Goal: Transaction & Acquisition: Purchase product/service

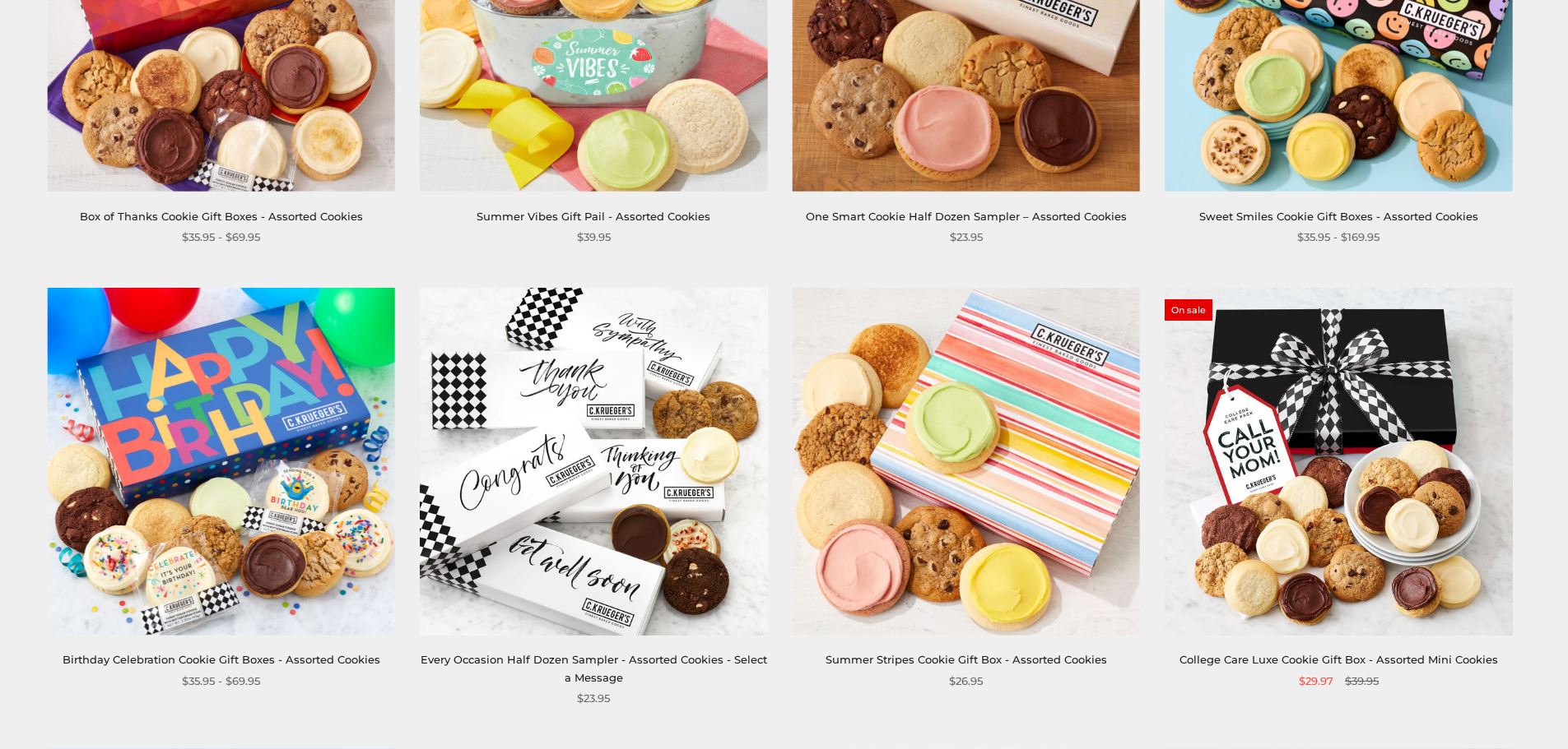
scroll to position [493, 0]
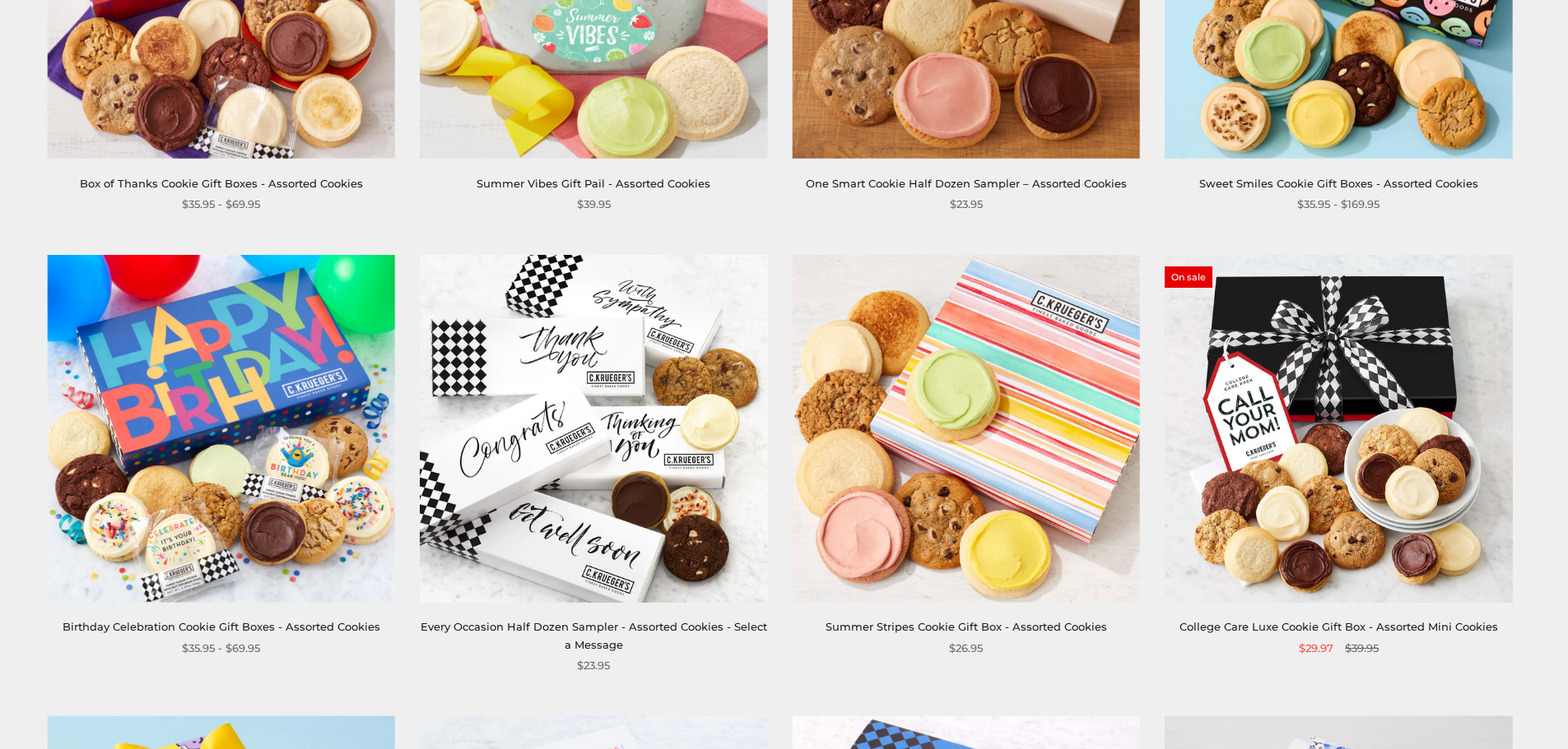
click at [243, 431] on img at bounding box center [221, 428] width 347 height 347
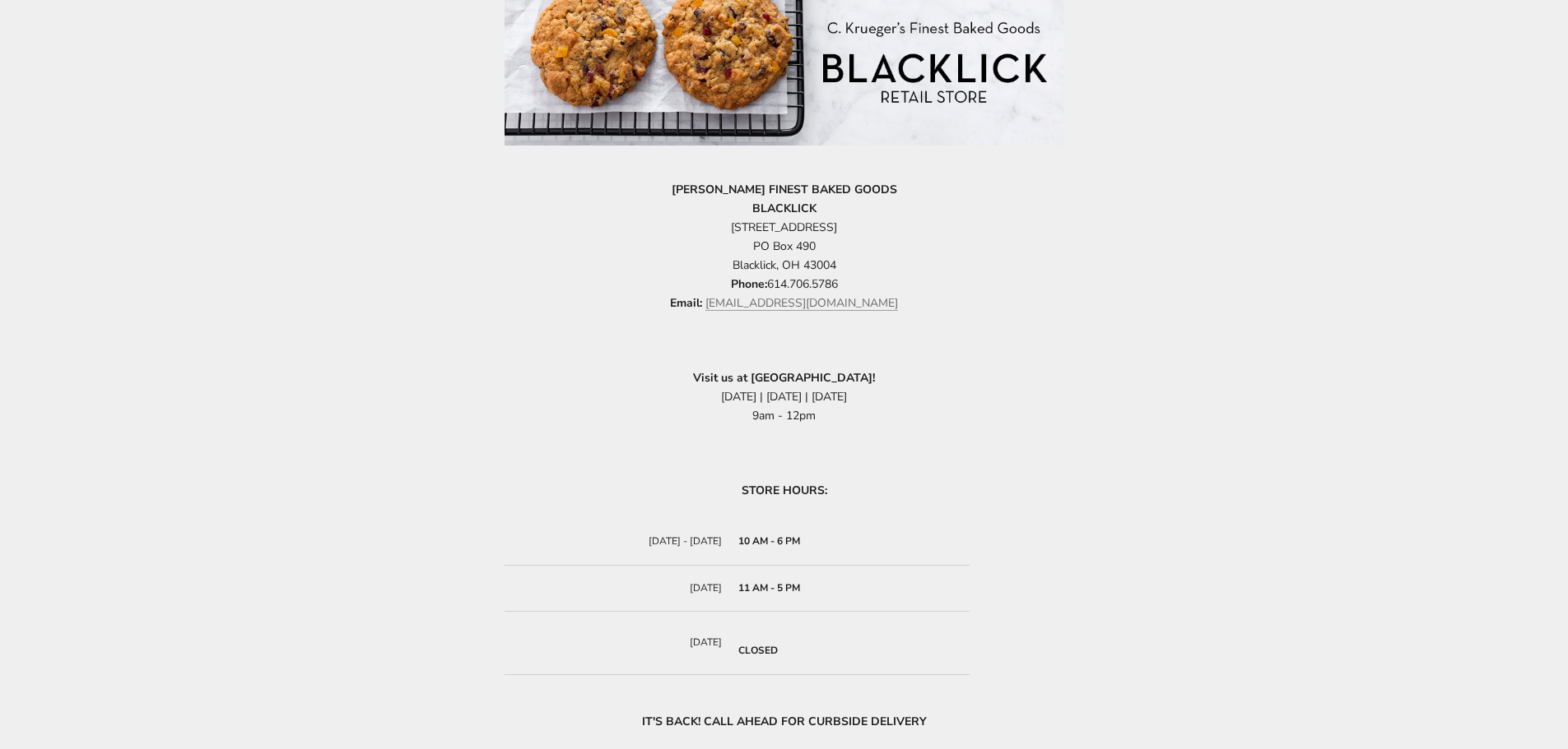
scroll to position [823, 0]
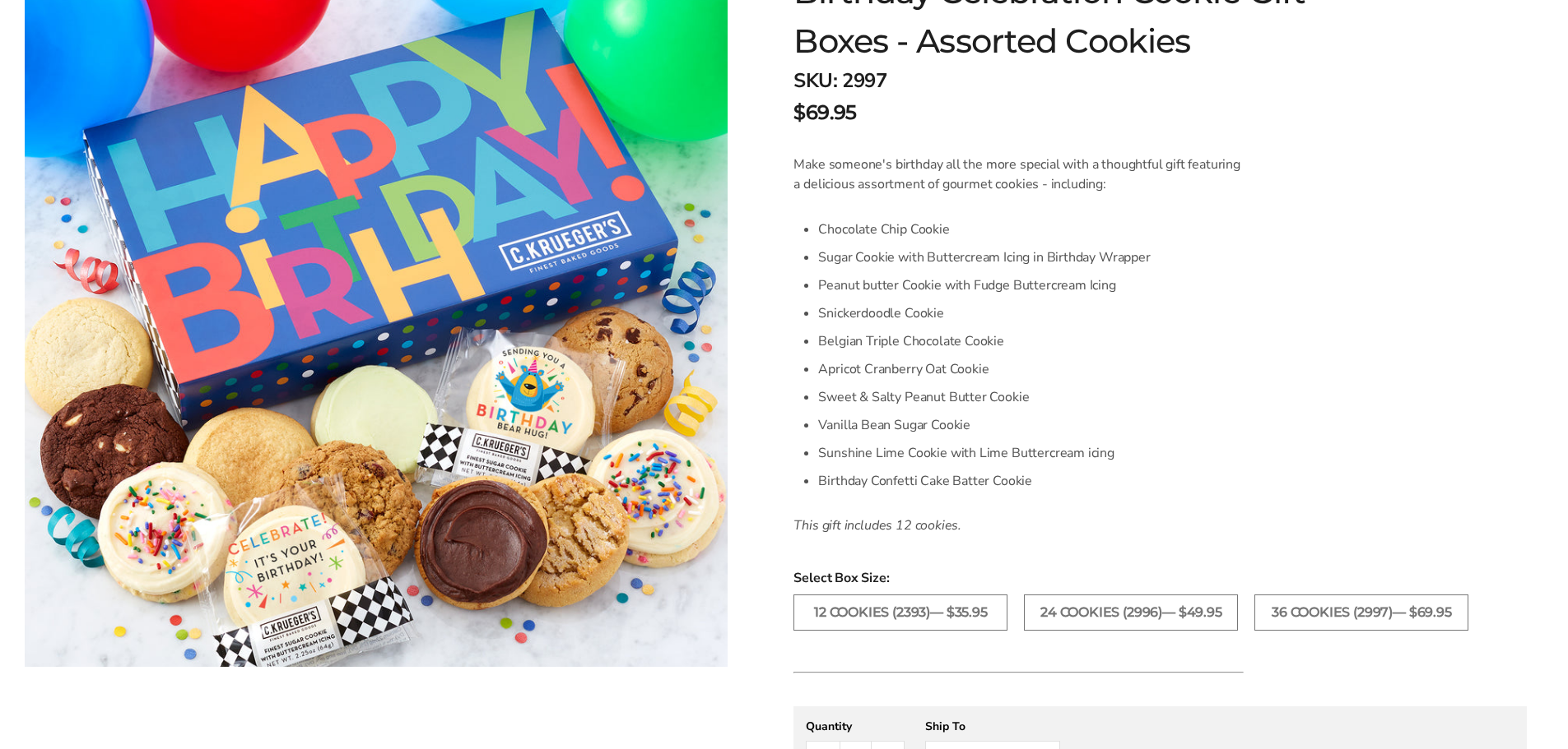
scroll to position [329, 0]
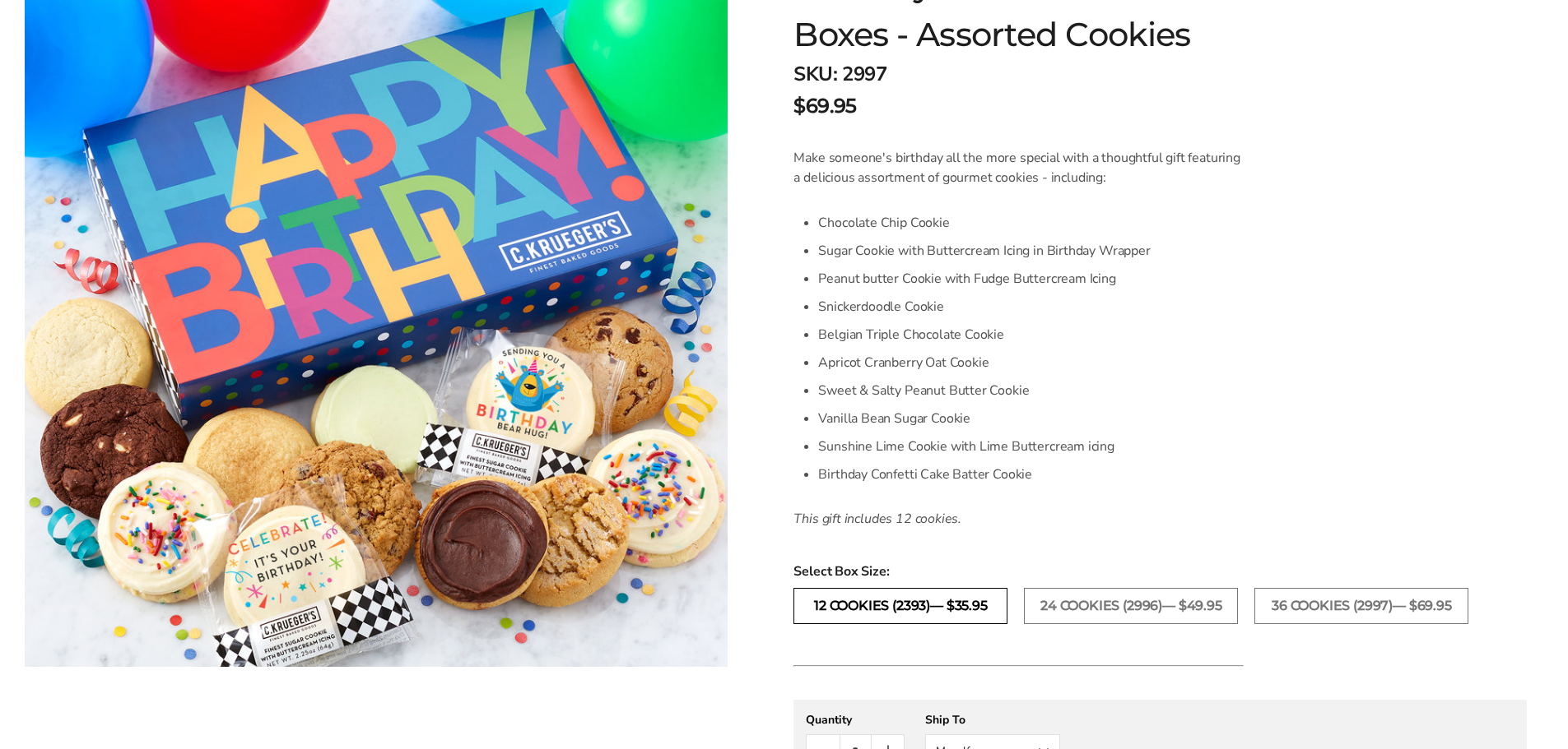
click at [898, 602] on label "12 COOKIES (2393)— $35.95" at bounding box center [900, 606] width 214 height 36
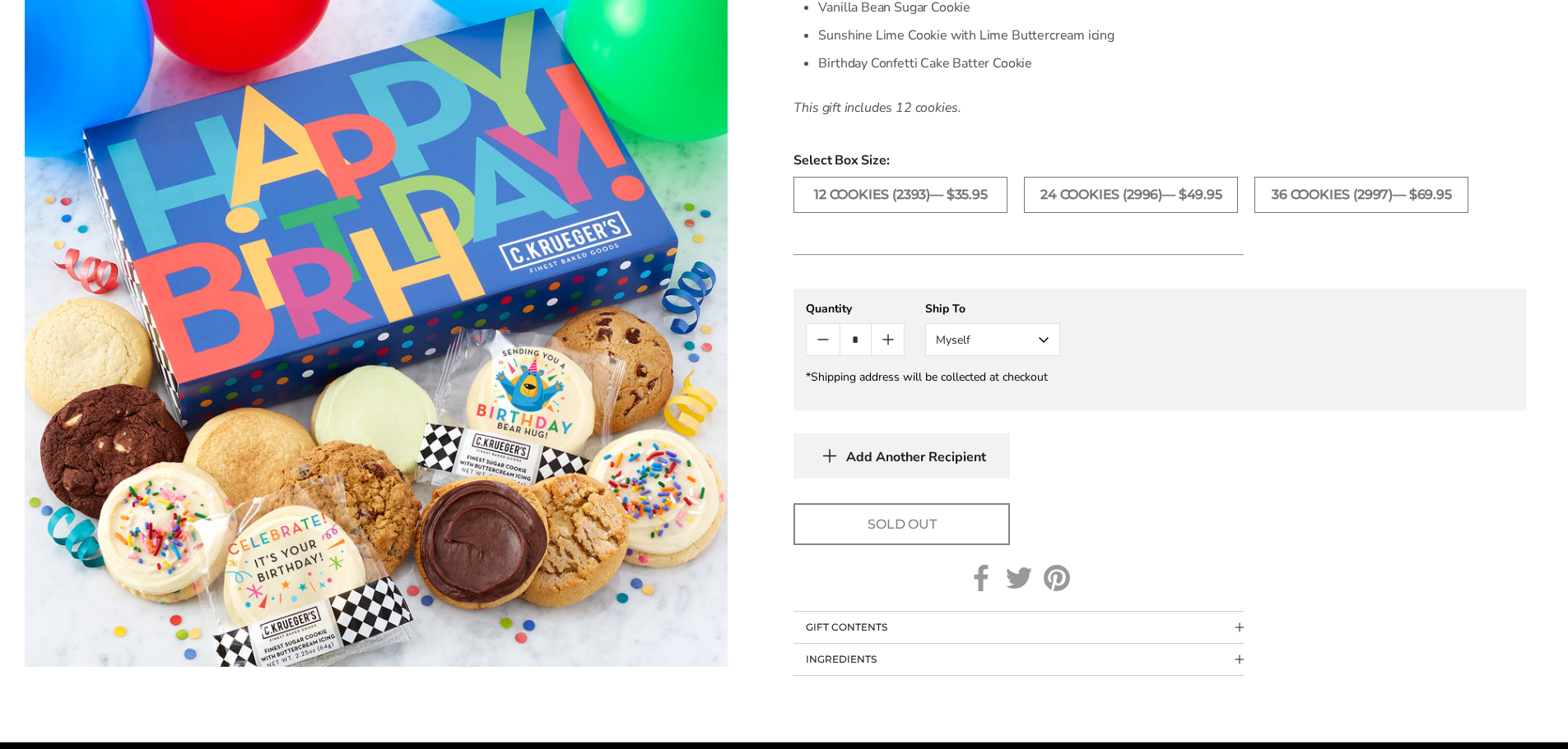
click at [1043, 338] on button "Myself" at bounding box center [992, 340] width 135 height 33
click at [1244, 511] on div "Sold Out" at bounding box center [1160, 524] width 734 height 42
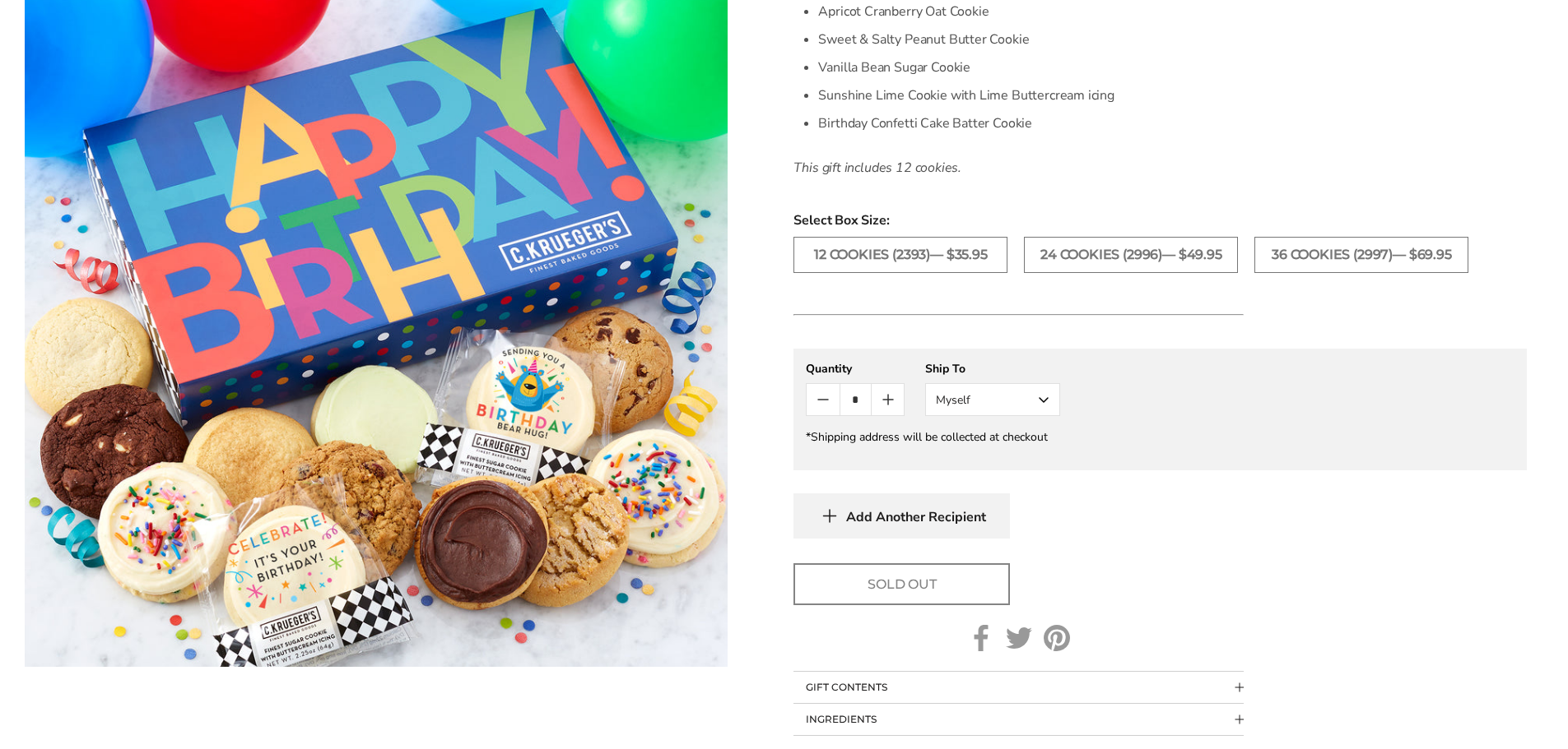
scroll to position [575, 0]
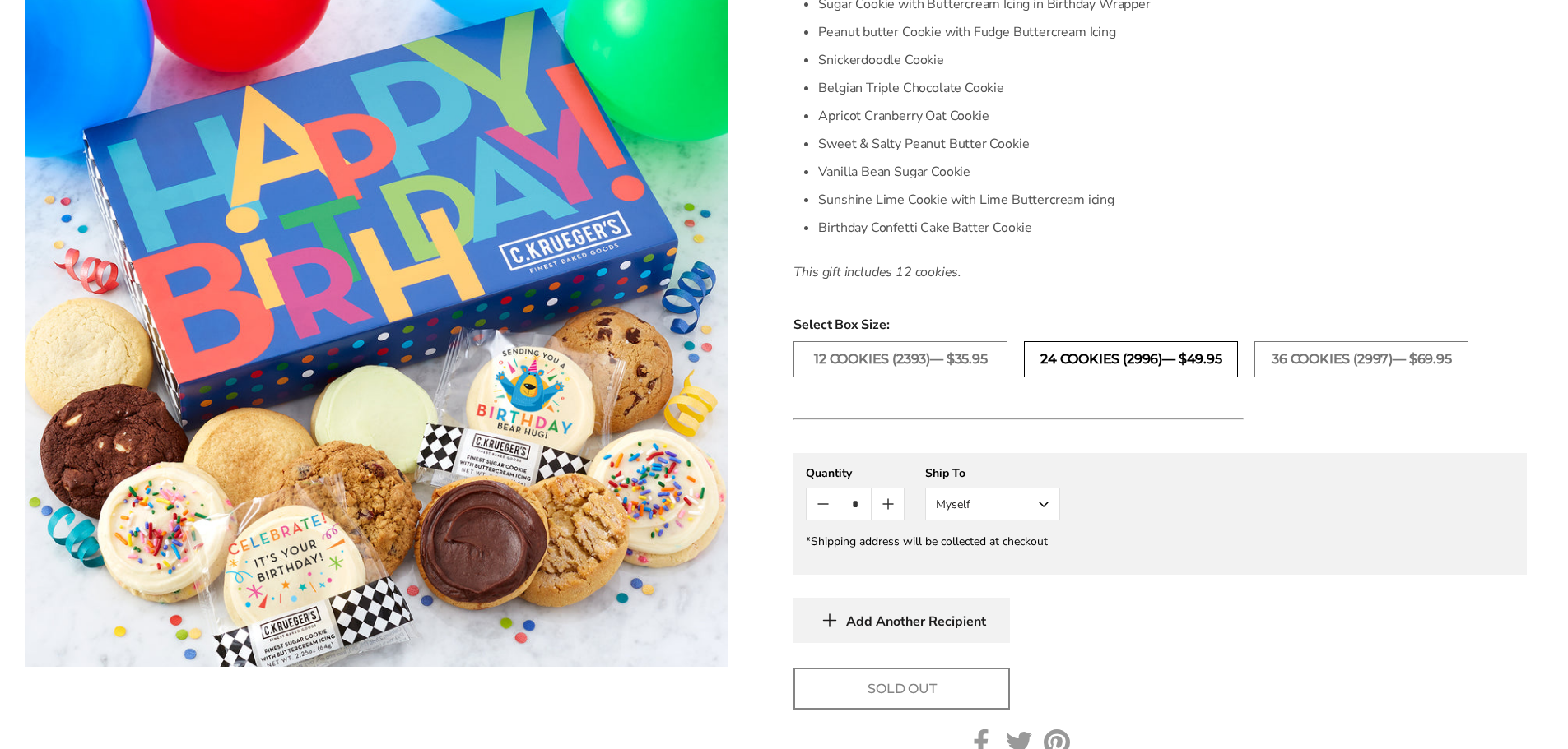
click at [1101, 351] on label "24 COOKIES (2996)— $49.95" at bounding box center [1130, 359] width 214 height 36
click at [1307, 355] on label "36 COOKIES (2997)— $69.95" at bounding box center [1361, 359] width 214 height 36
click at [1113, 363] on label "24 COOKIES (2996)— $49.95" at bounding box center [1130, 359] width 214 height 36
click at [951, 355] on label "12 COOKIES (2393)— $35.95" at bounding box center [900, 359] width 214 height 36
click at [1359, 364] on label "36 COOKIES (2997)— $69.95" at bounding box center [1361, 359] width 214 height 36
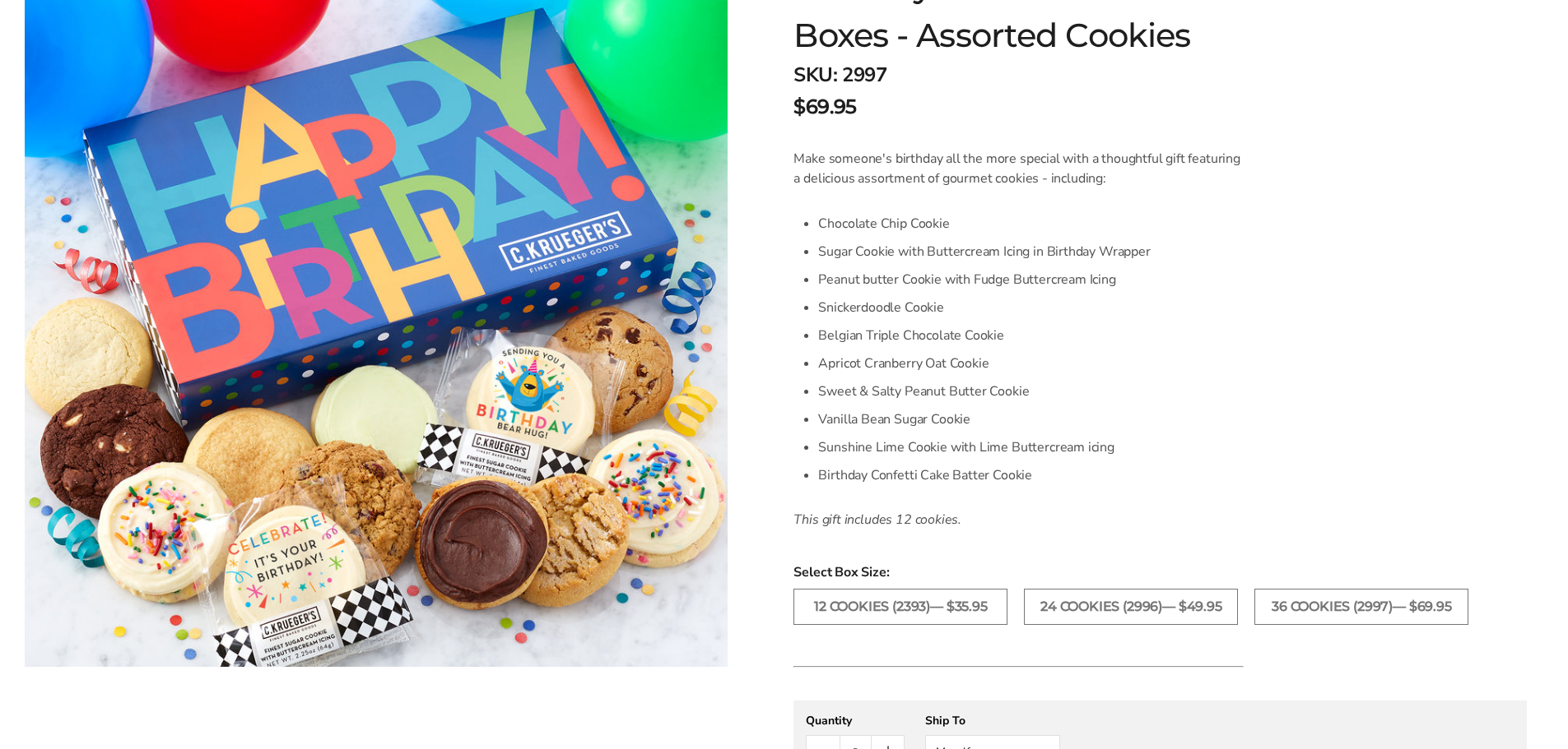
scroll to position [329, 0]
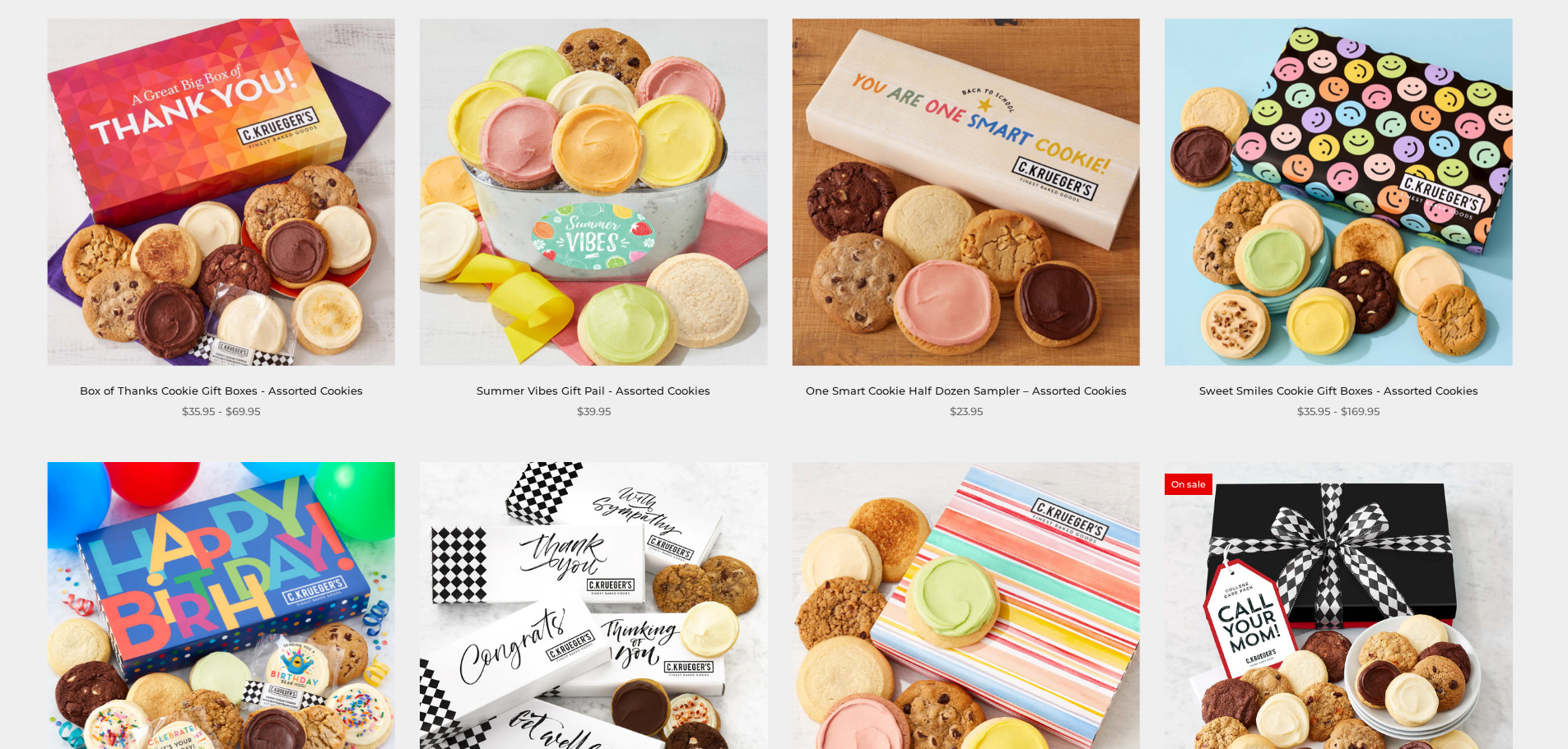
scroll to position [247, 0]
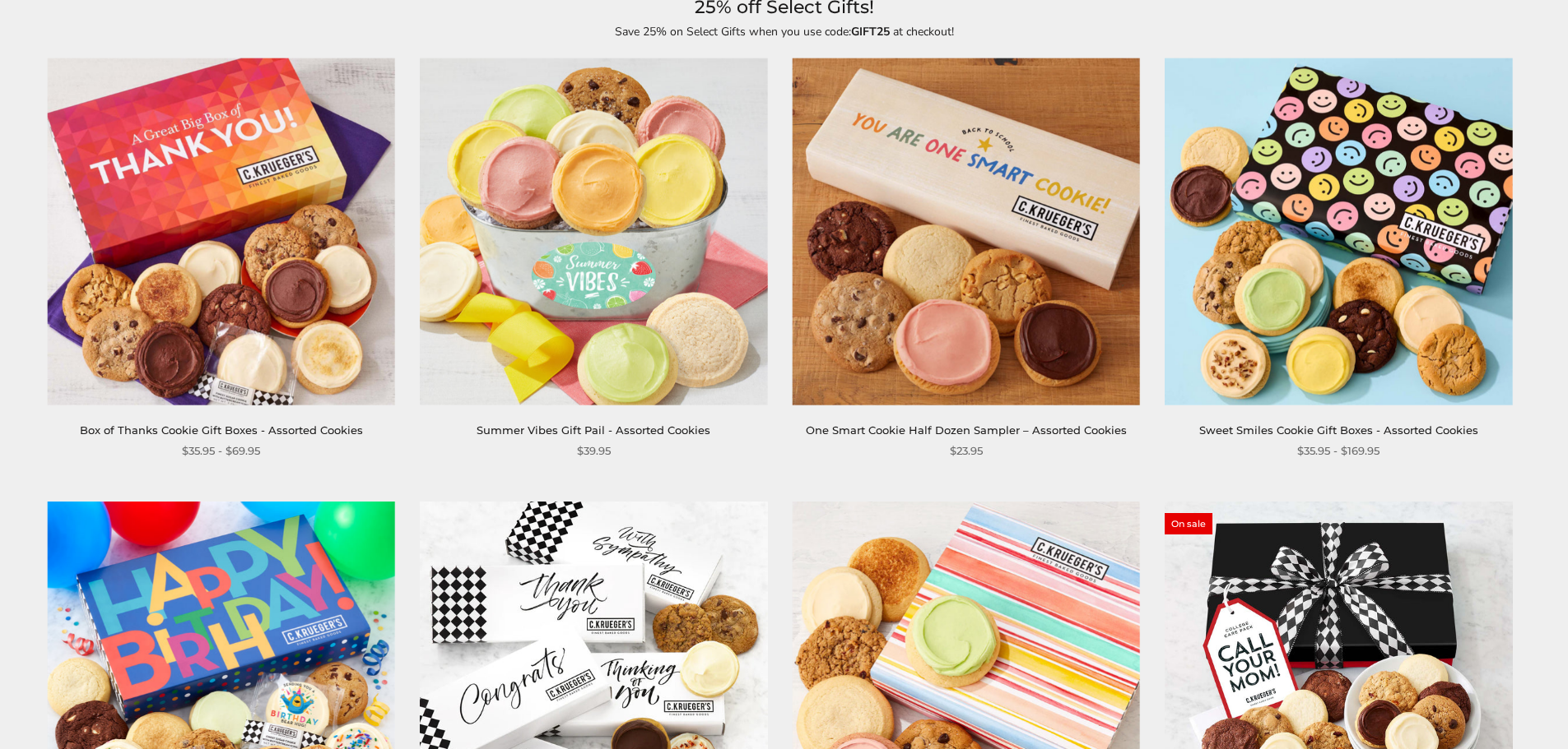
click at [592, 276] on img at bounding box center [593, 232] width 347 height 347
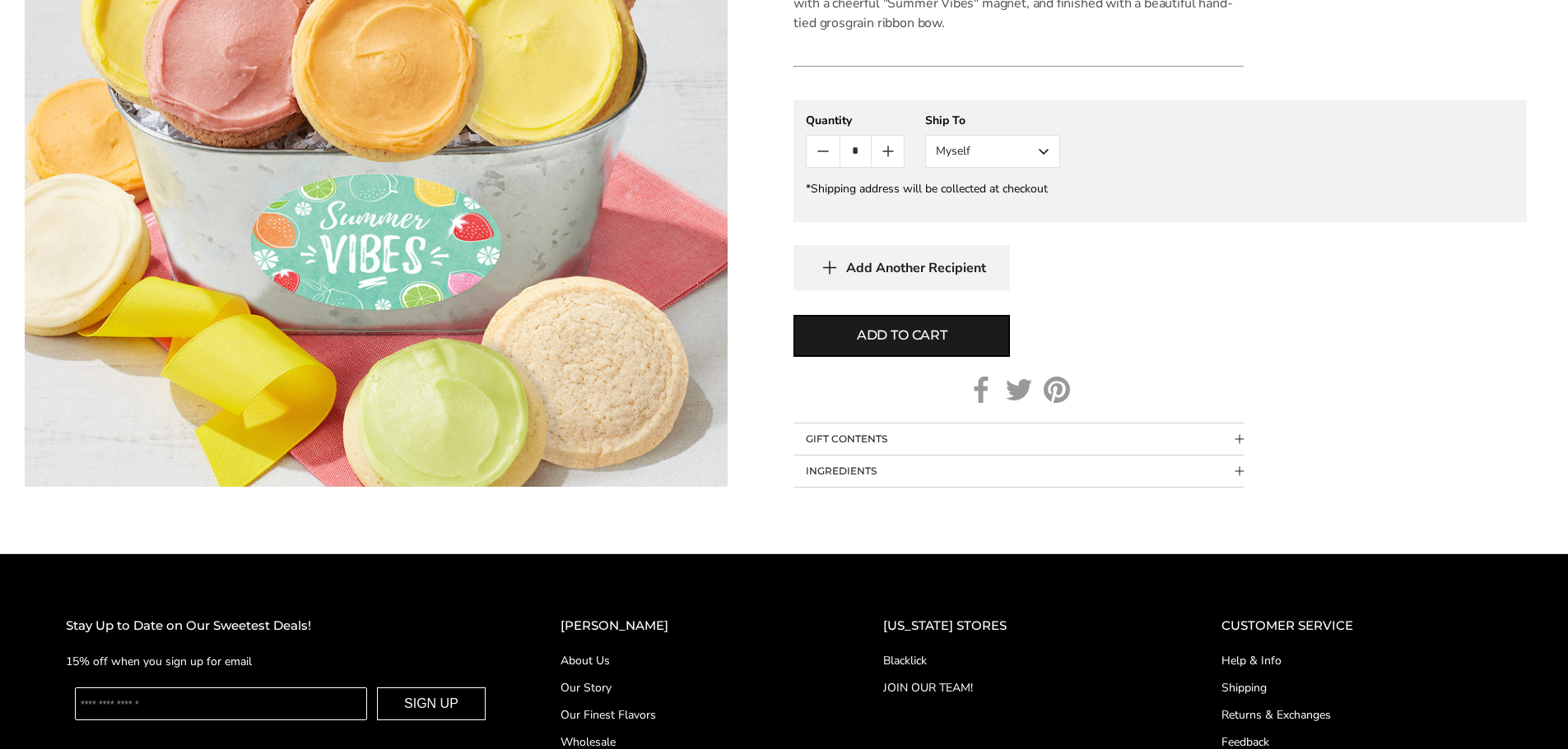
scroll to position [905, 0]
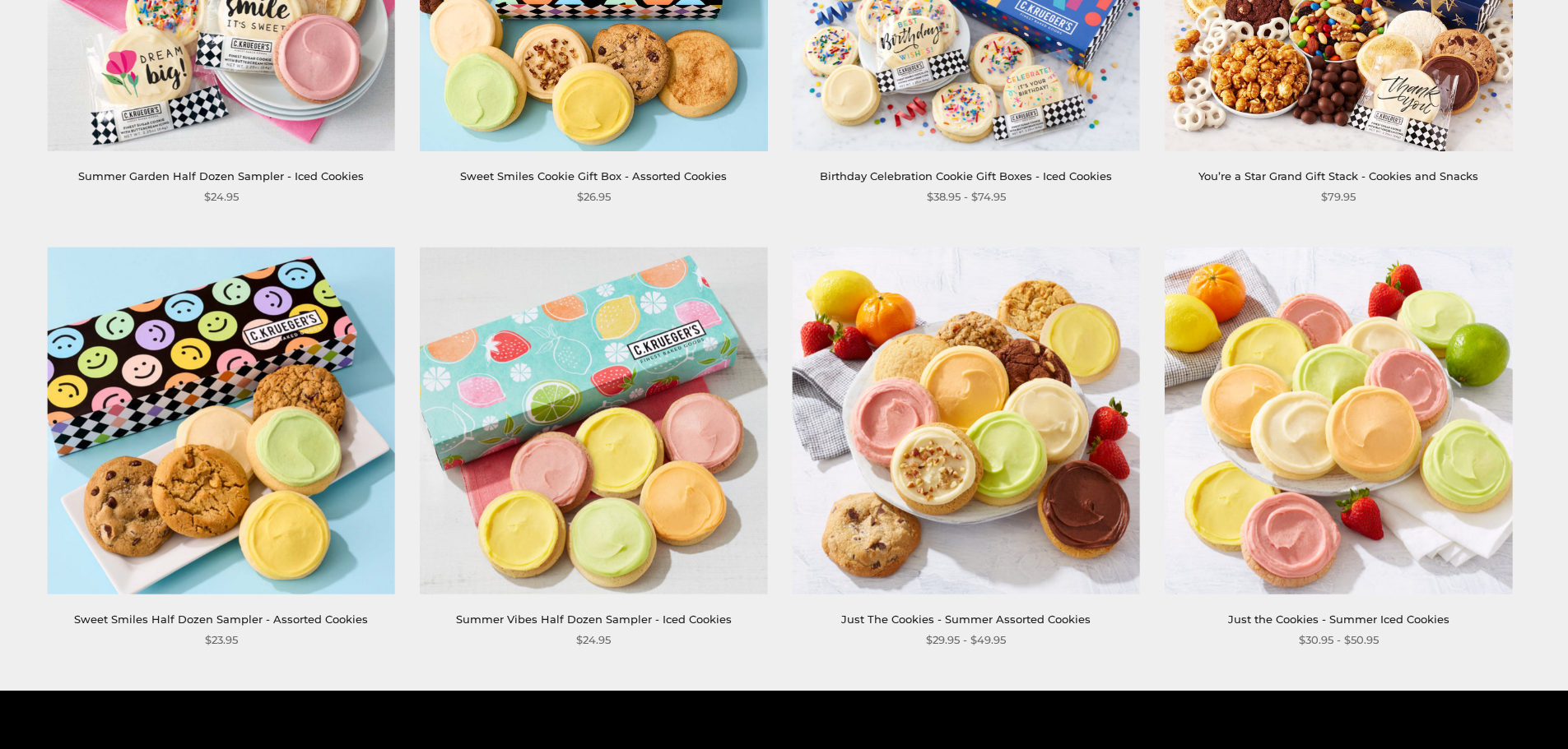
scroll to position [2468, 0]
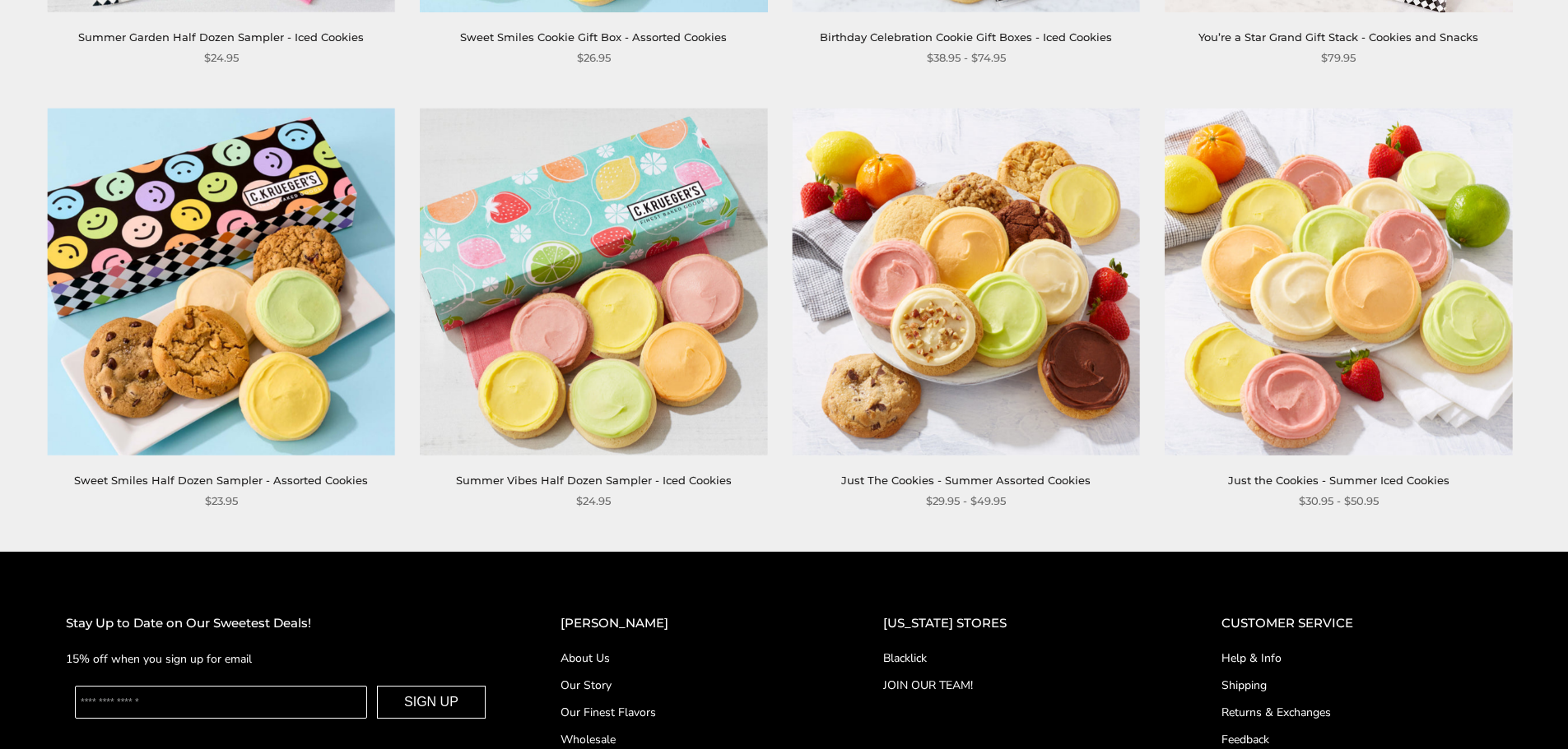
click at [1321, 261] on img at bounding box center [1339, 282] width 347 height 347
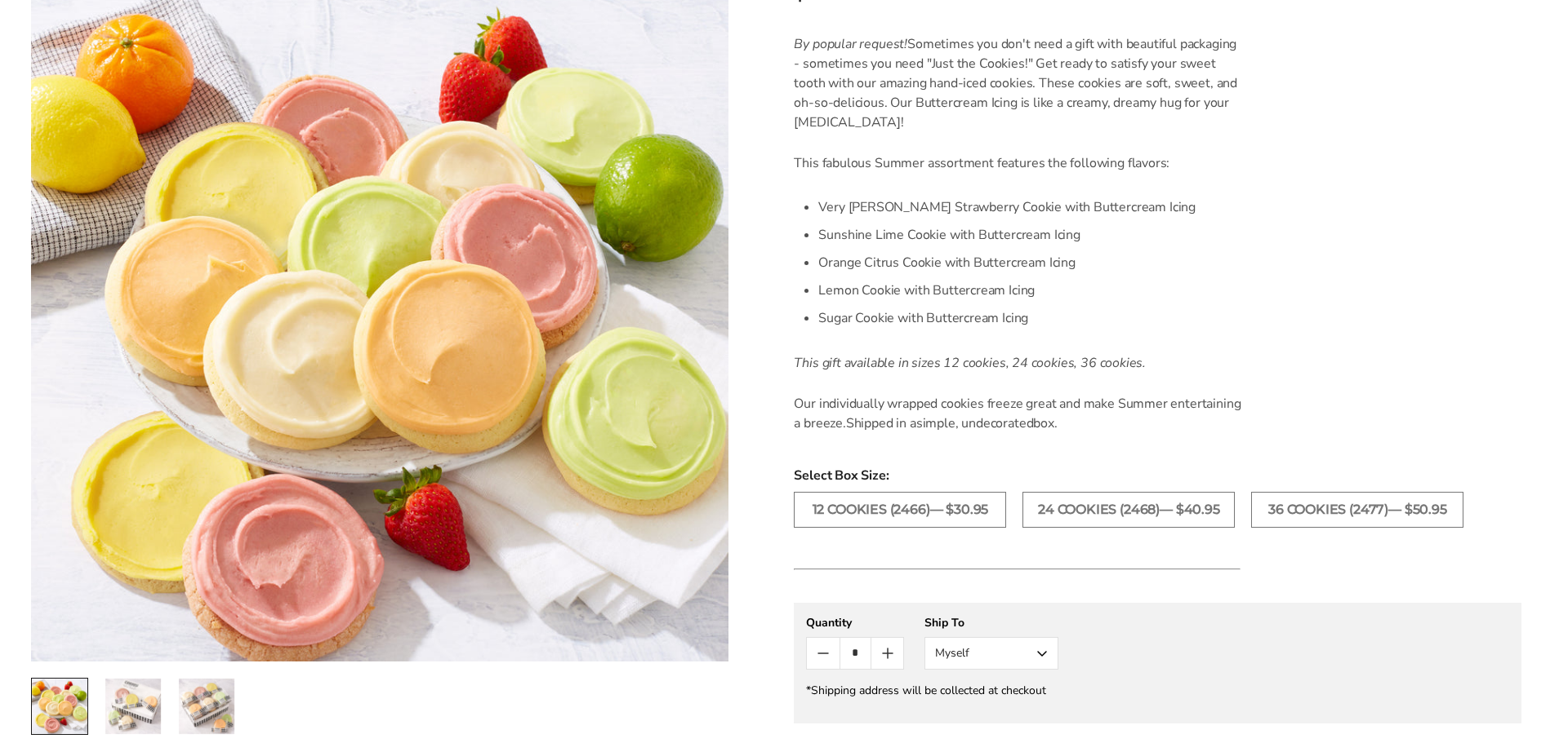
scroll to position [571, 0]
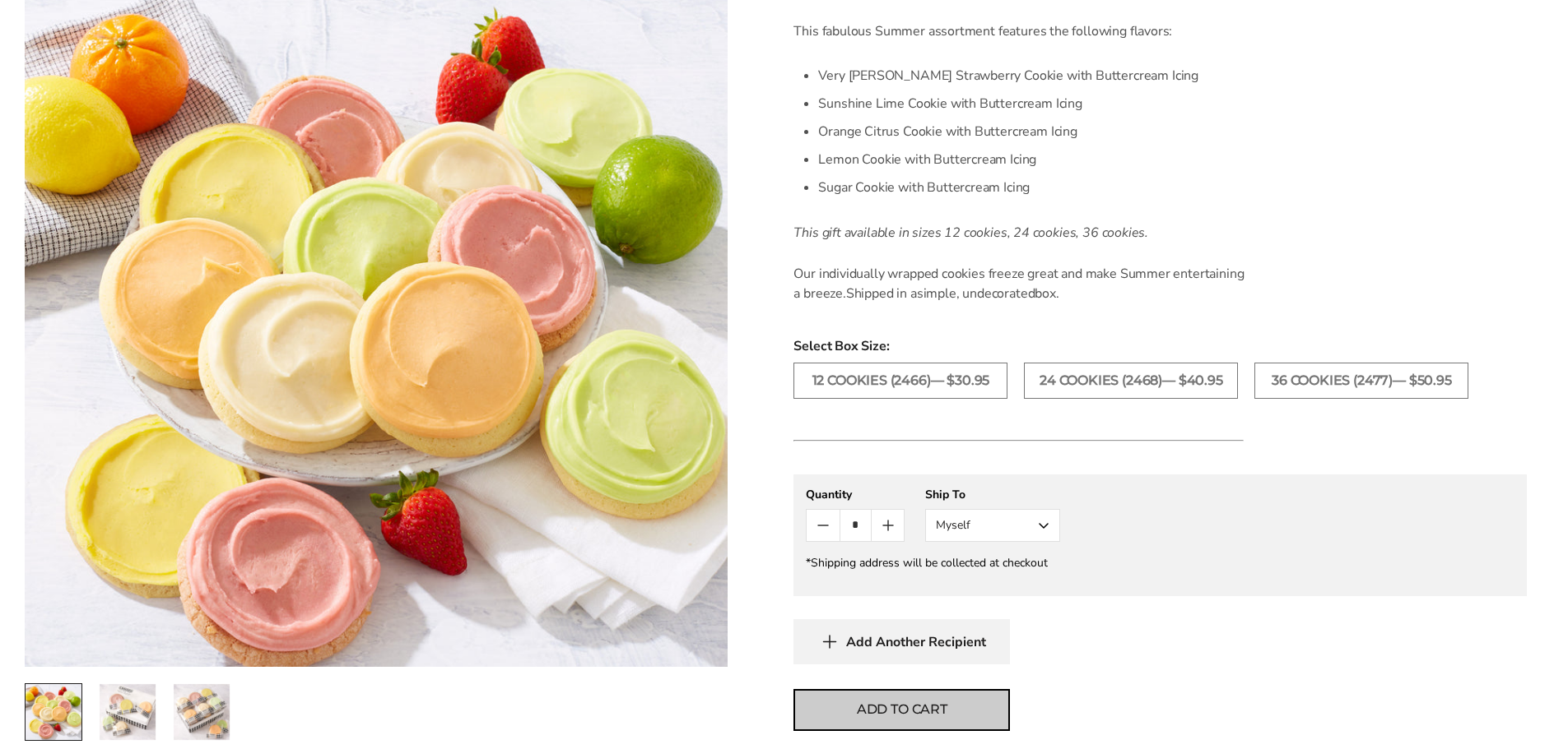
click at [917, 707] on span "Add to cart" at bounding box center [902, 710] width 91 height 20
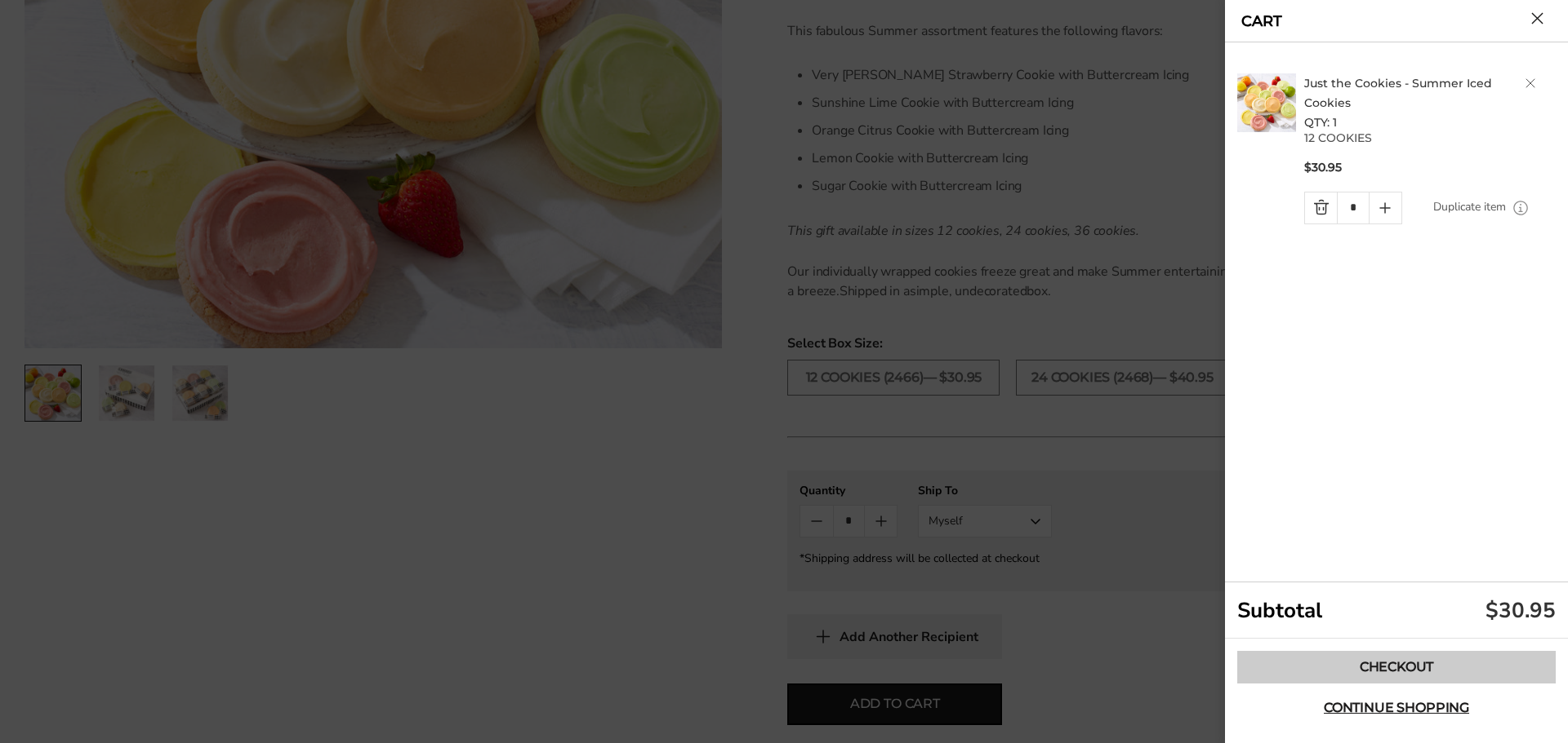
click at [1391, 672] on link "Checkout" at bounding box center [1396, 668] width 318 height 33
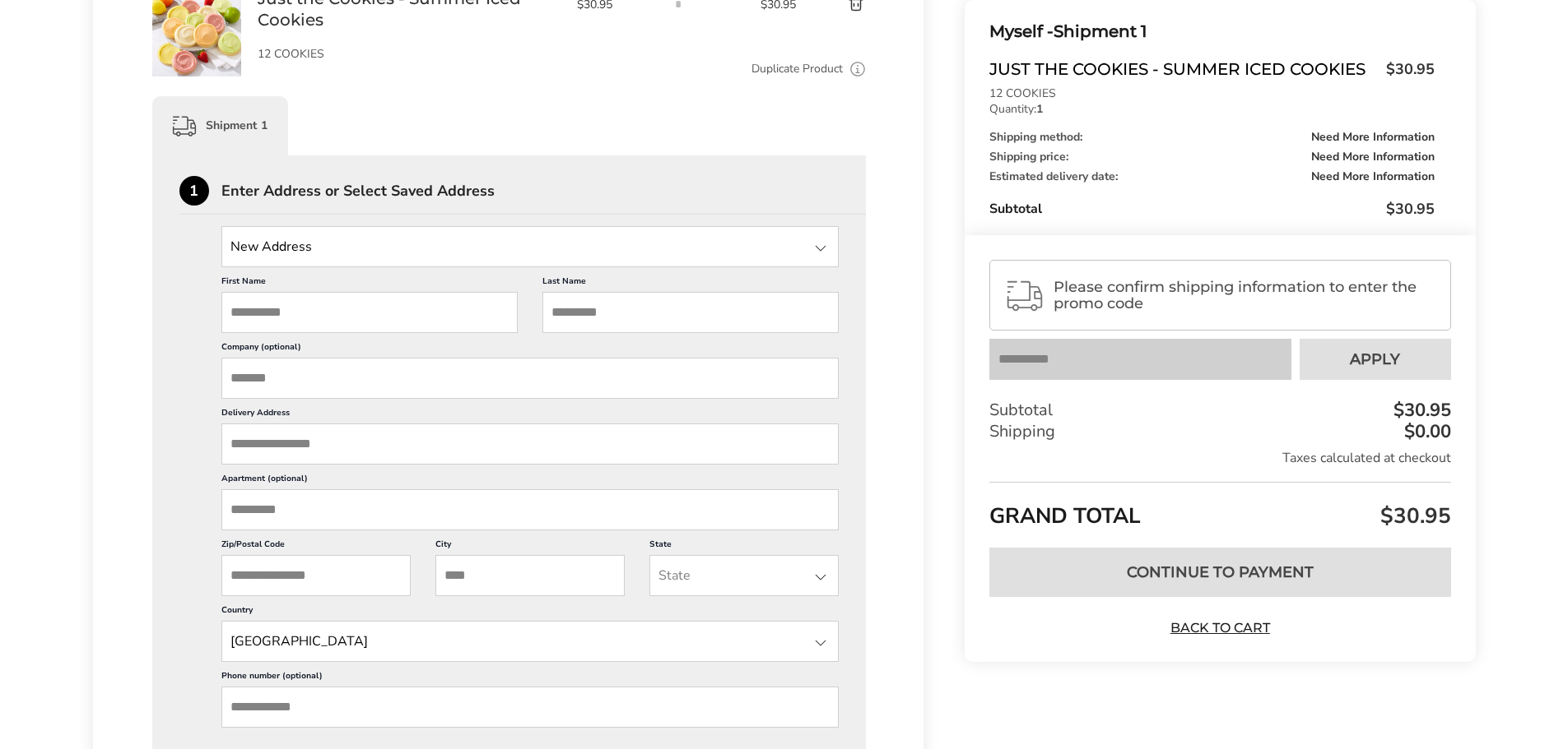
scroll to position [412, 0]
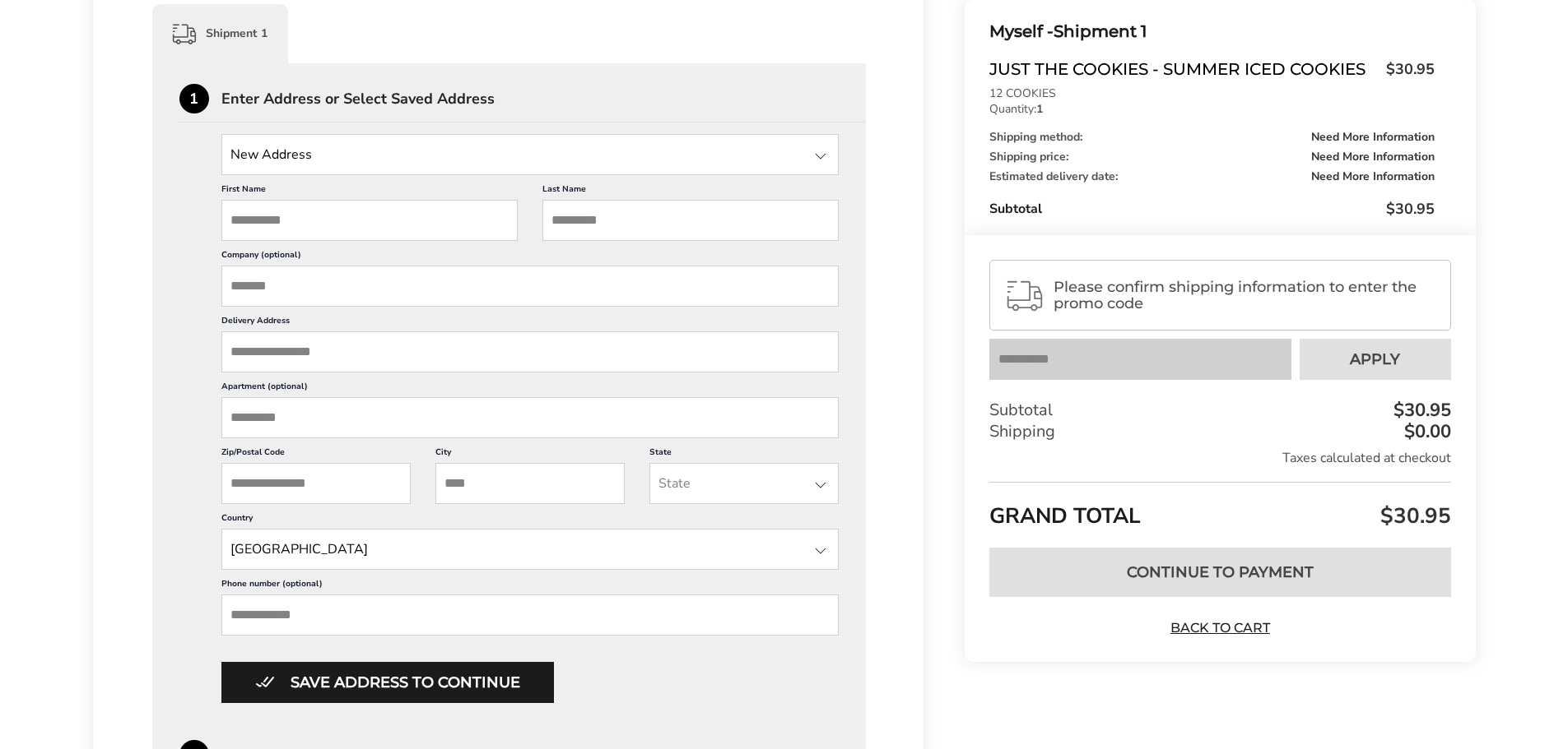
click at [1161, 312] on span "Please confirm shipping information to enter the promo code" at bounding box center [1244, 296] width 382 height 33
click at [303, 160] on input "State" at bounding box center [530, 154] width 618 height 41
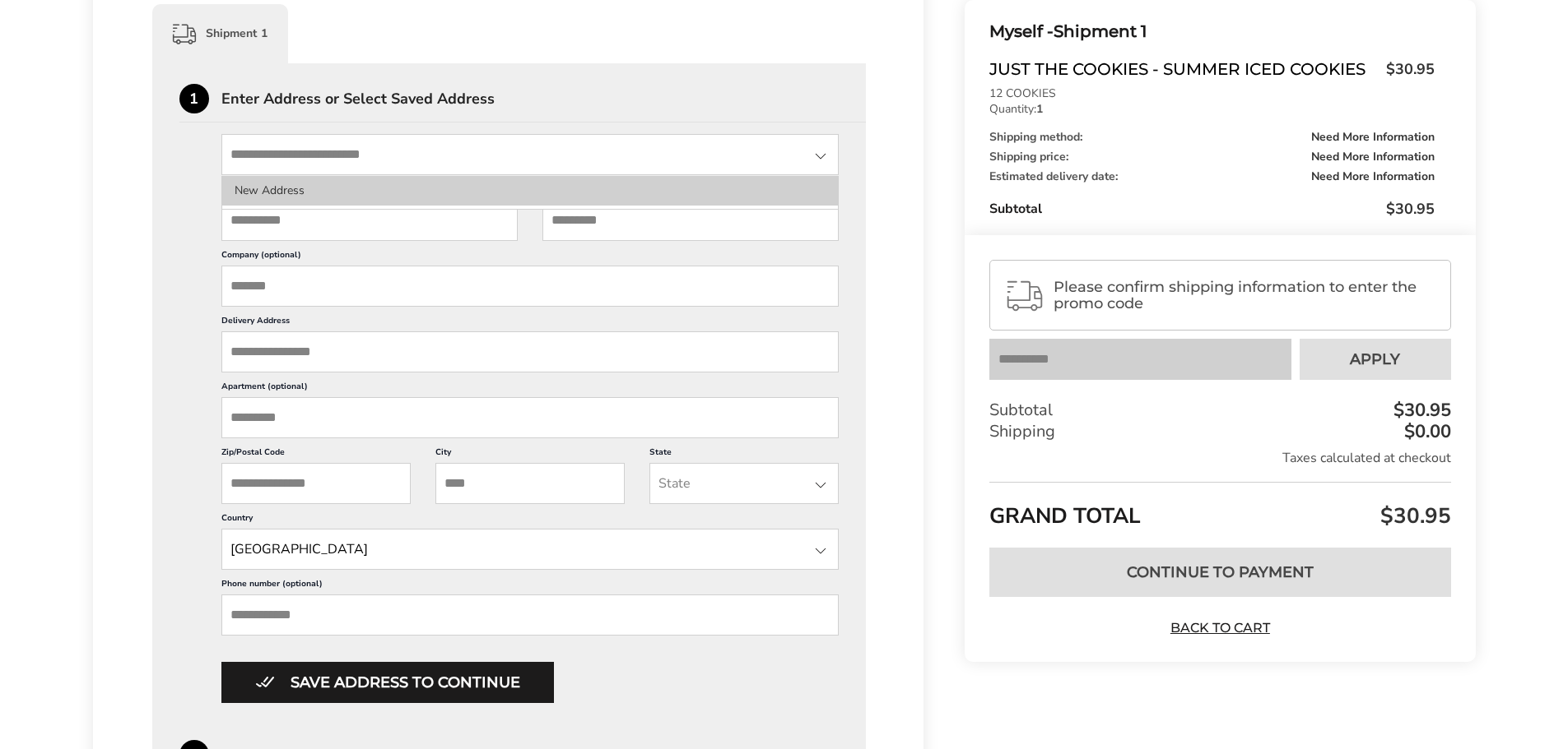
type input "**********"
type input "*******"
type input "*****"
type input "******"
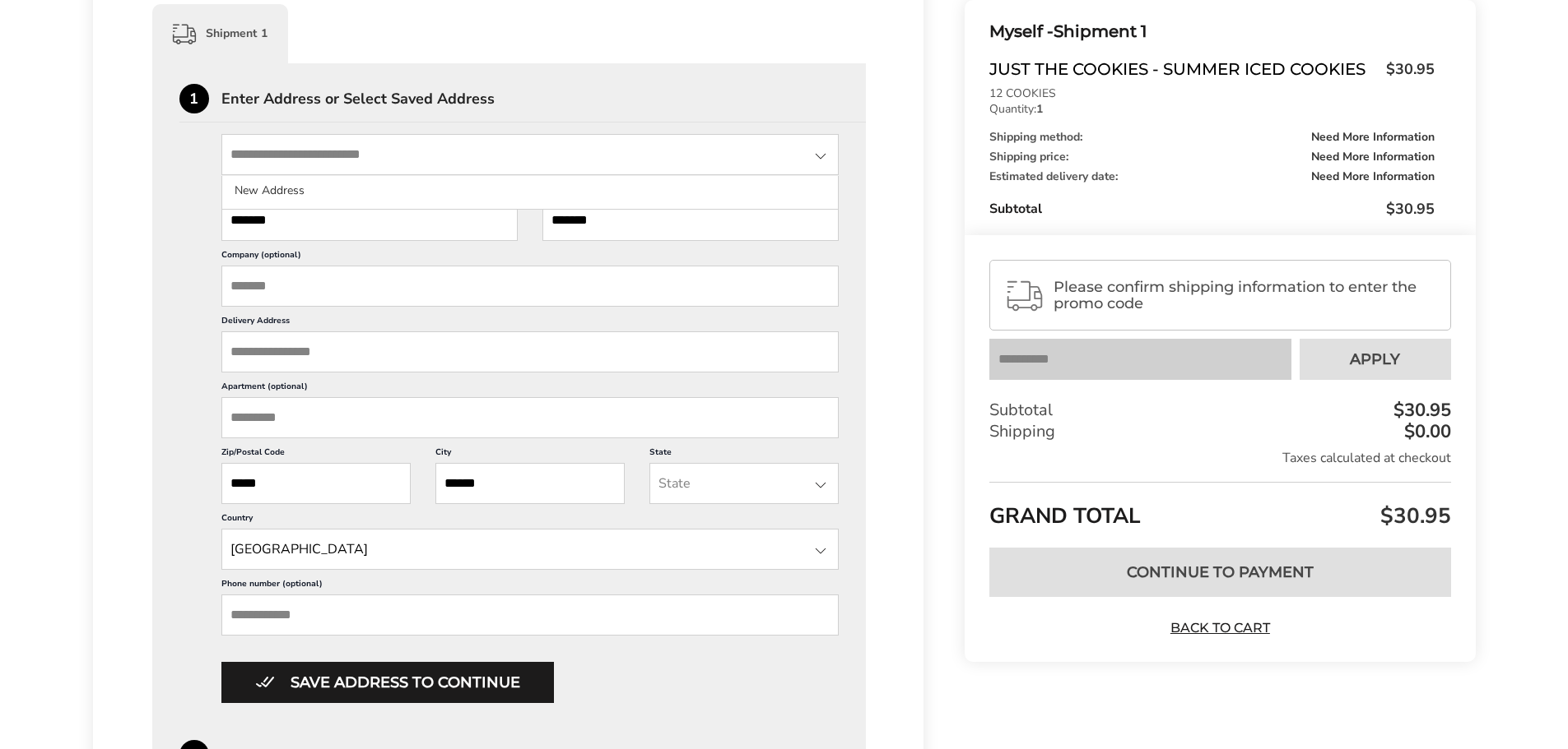
click at [336, 290] on input "Company (optional)" at bounding box center [530, 286] width 618 height 41
click at [329, 229] on input "*******" at bounding box center [370, 220] width 297 height 41
click at [289, 353] on input "Delivery Address" at bounding box center [530, 352] width 618 height 41
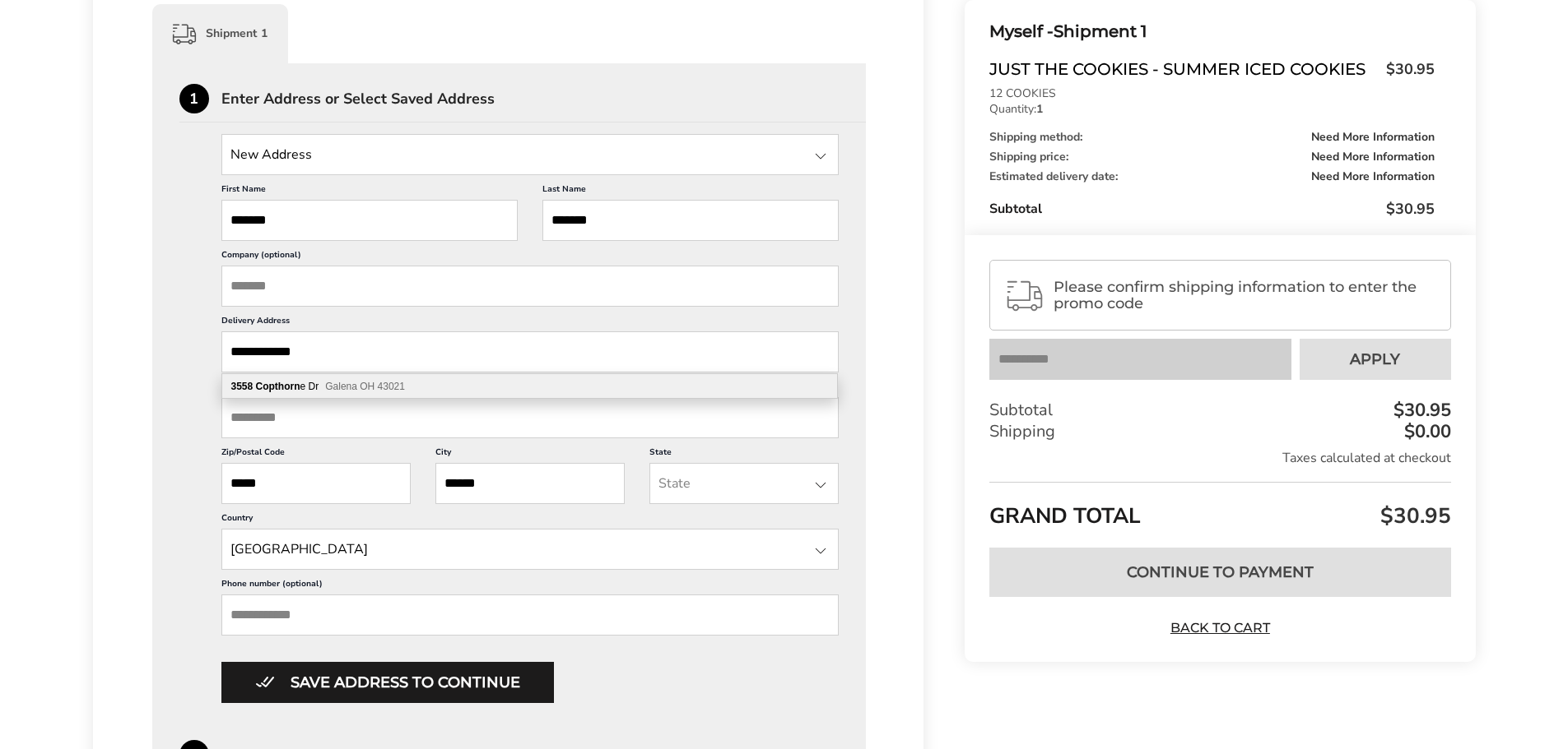
click at [500, 381] on div "3558 Copthorn e Dr Galena OH 43021" at bounding box center [530, 386] width 615 height 24
type input "**********"
click at [336, 678] on button "Save address to continue" at bounding box center [387, 683] width 333 height 41
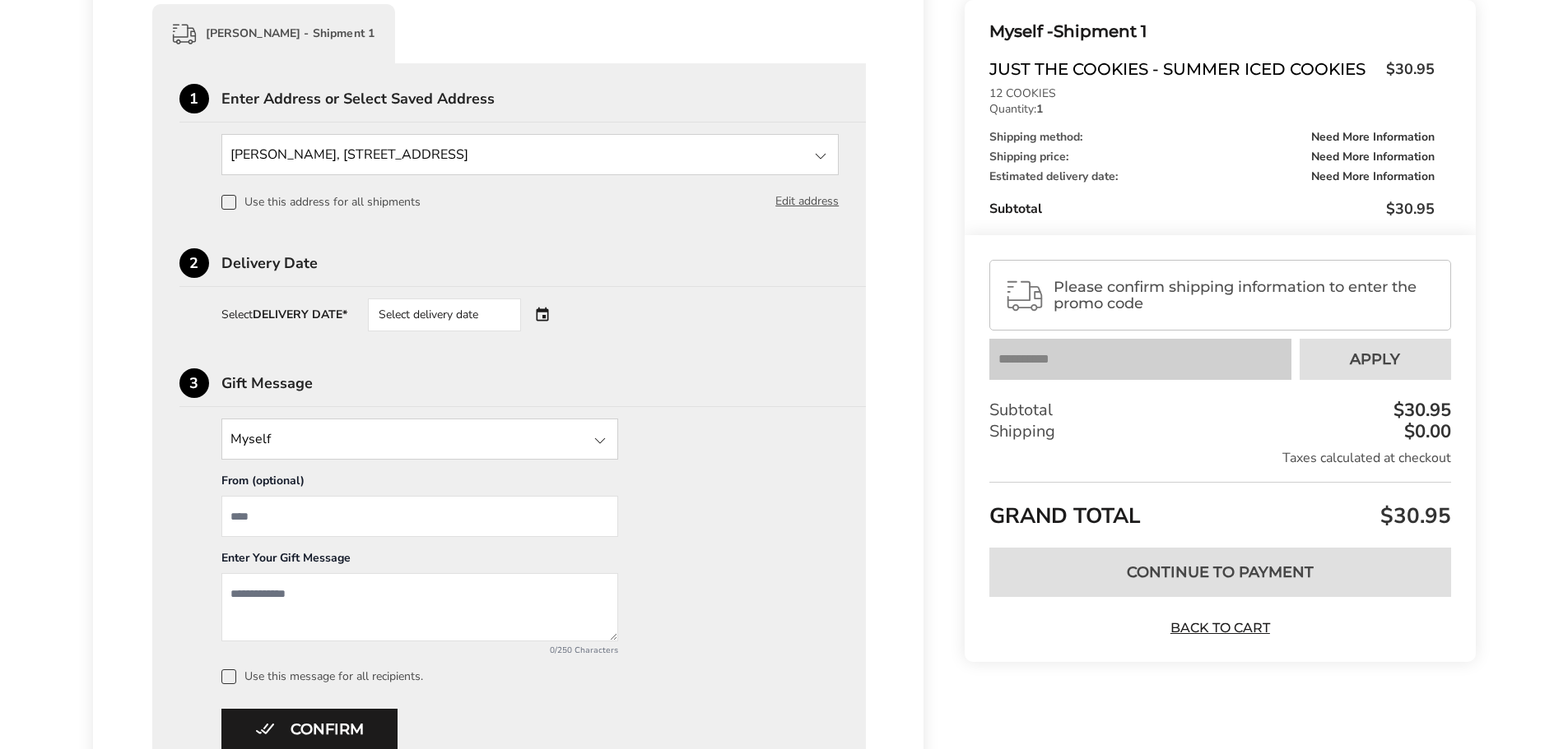
click at [453, 319] on div "Select delivery date" at bounding box center [444, 315] width 153 height 33
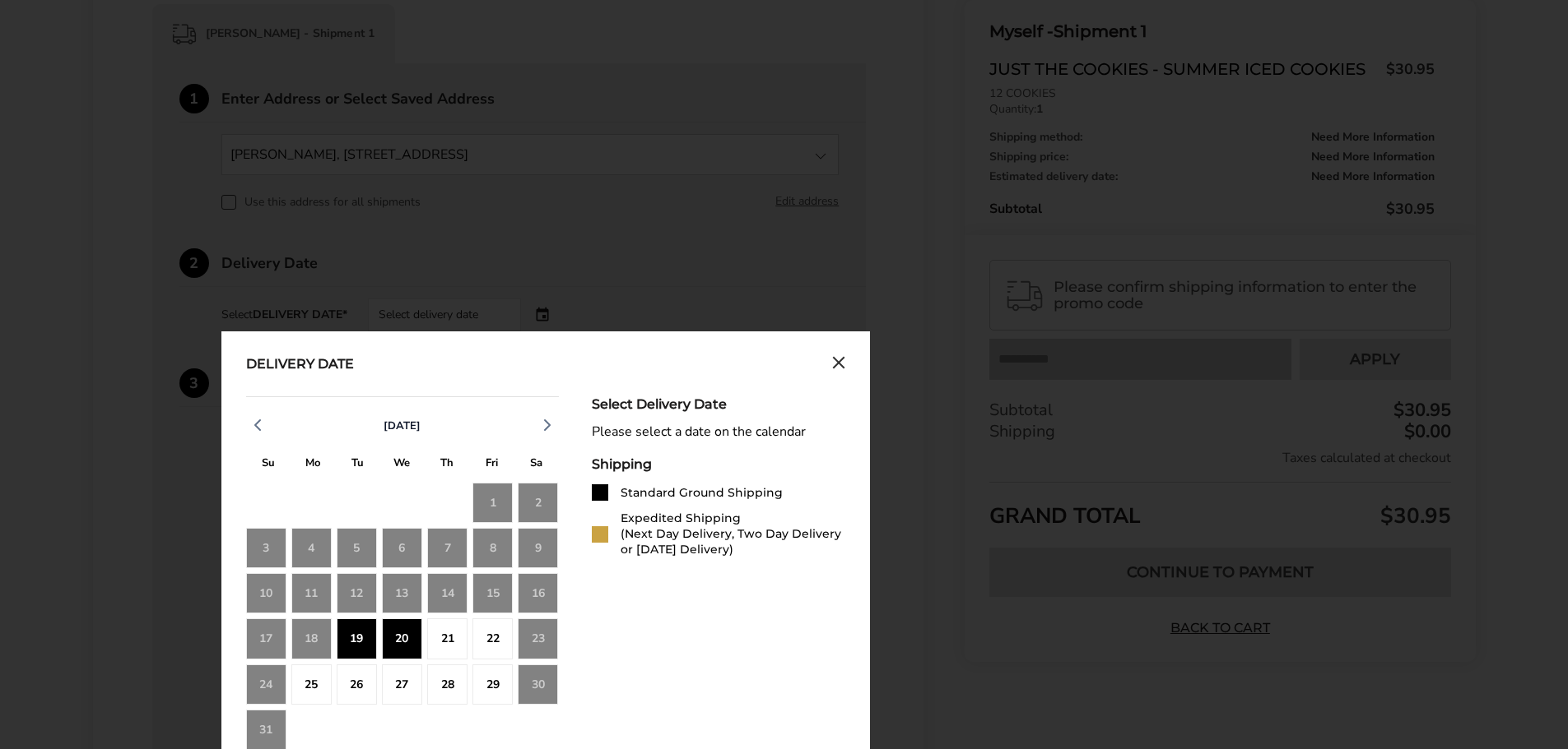
click at [357, 638] on div "19" at bounding box center [356, 638] width 40 height 40
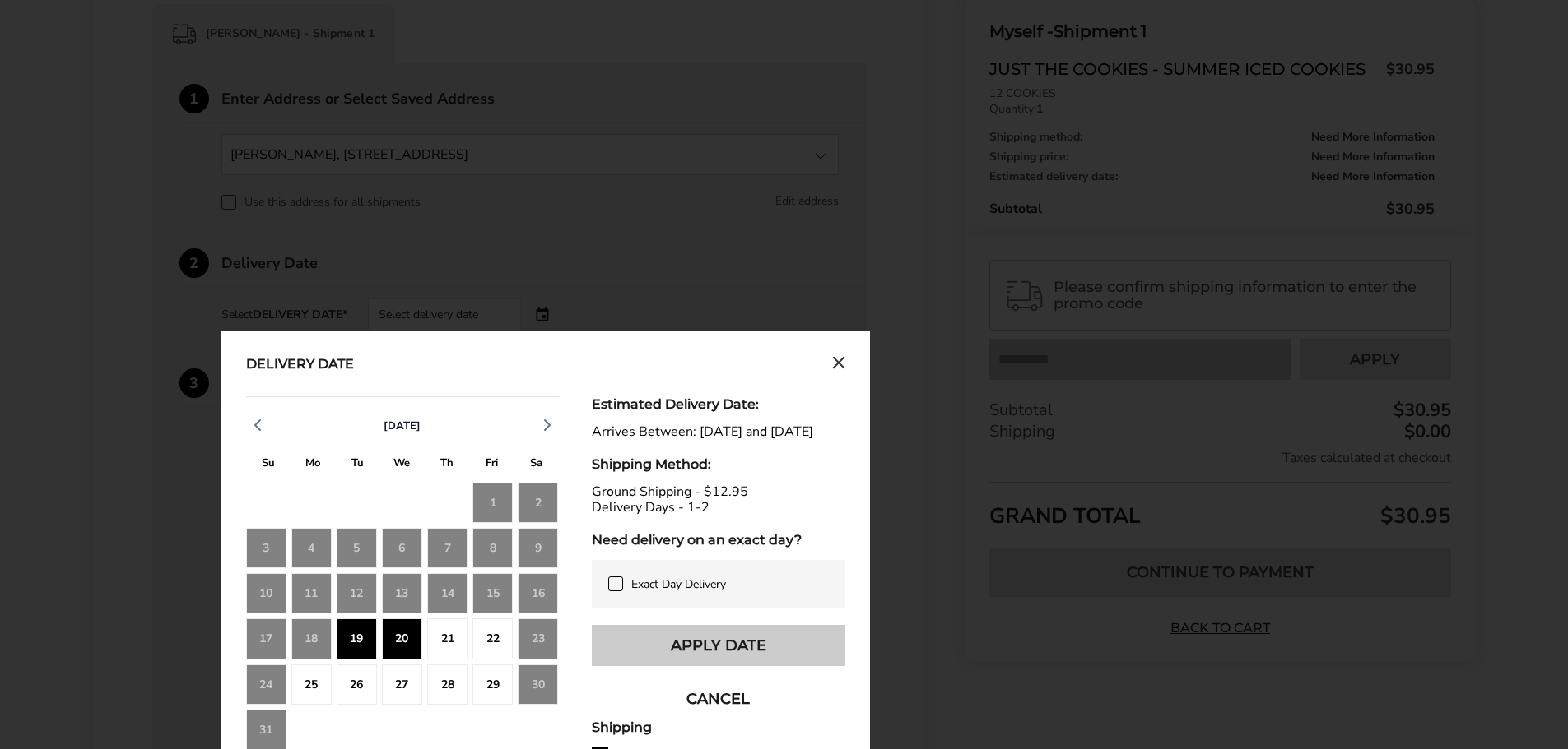
click at [730, 661] on button "Apply Date" at bounding box center [719, 646] width 254 height 41
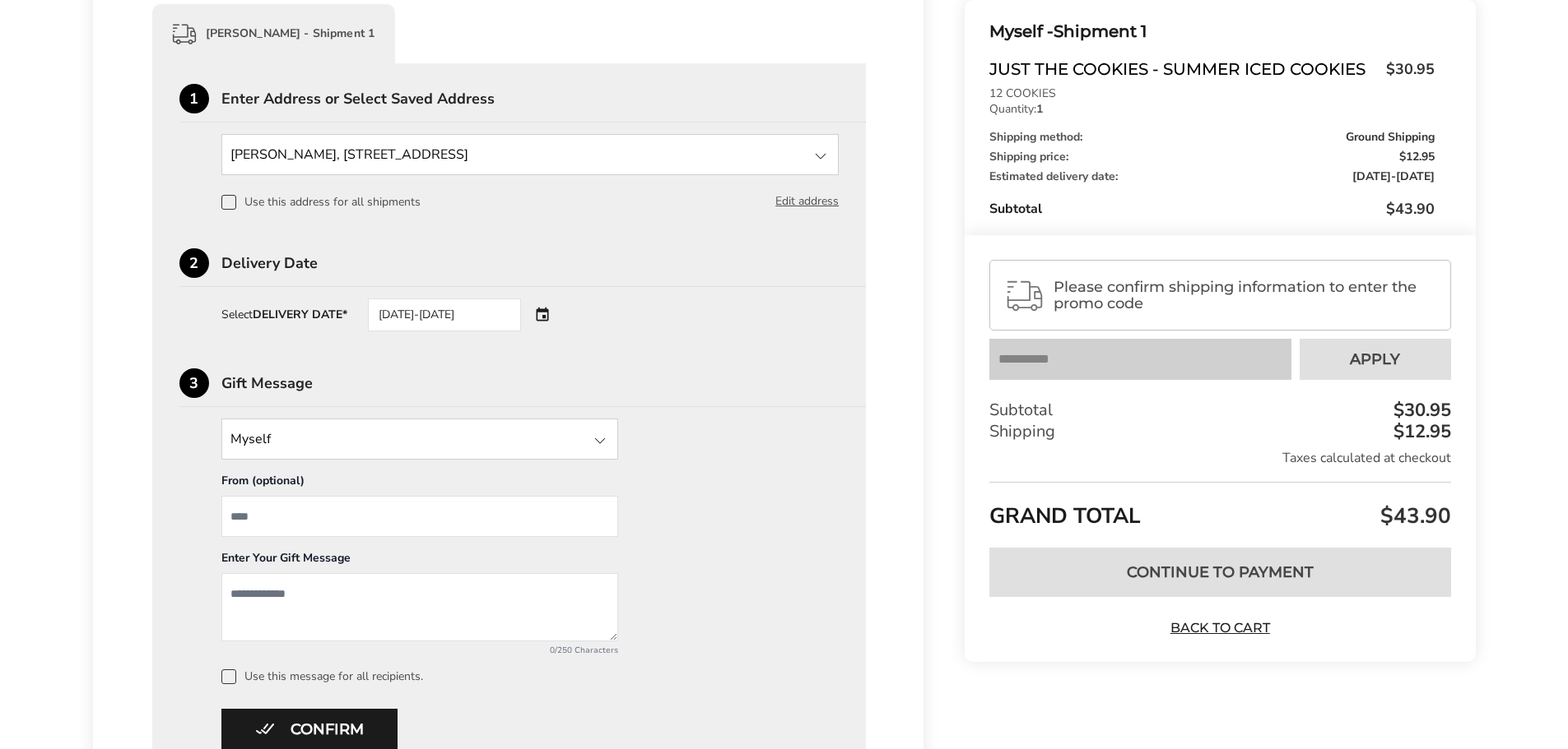
click at [1136, 312] on span "Please confirm shipping information to enter the promo code" at bounding box center [1244, 296] width 382 height 33
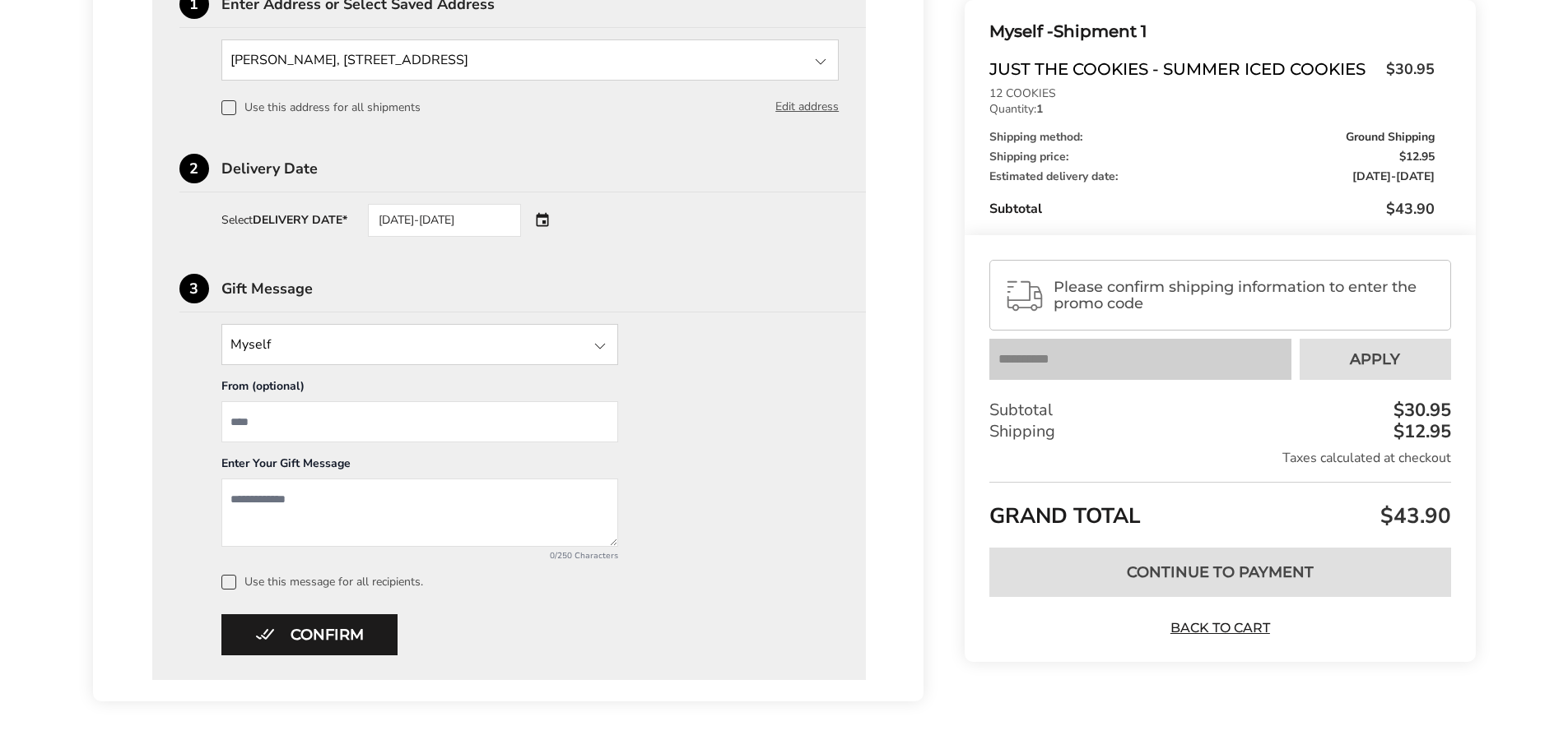
scroll to position [566, 0]
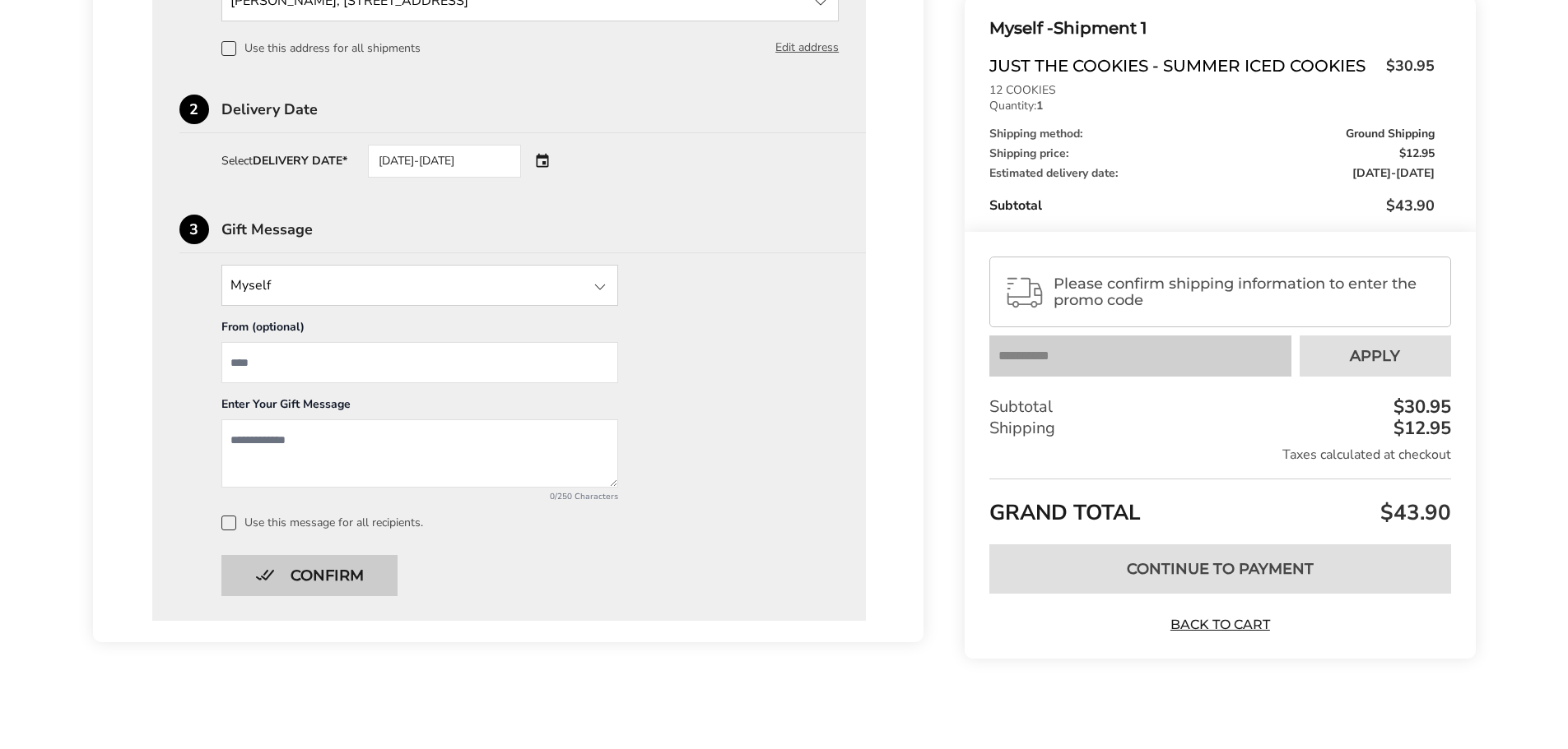
click at [337, 575] on button "Confirm" at bounding box center [309, 575] width 177 height 41
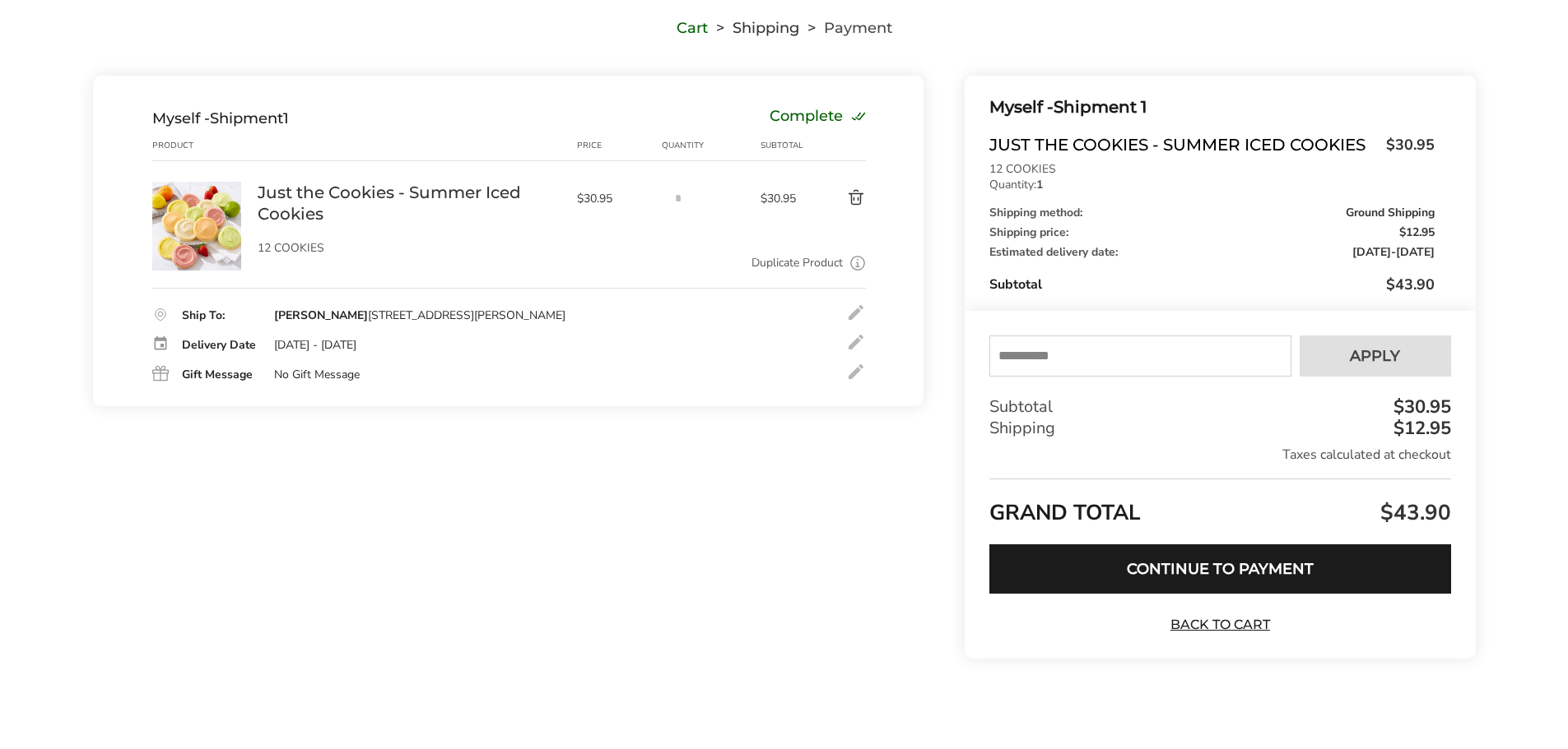
scroll to position [139, 0]
drag, startPoint x: 1154, startPoint y: 350, endPoint x: 1055, endPoint y: 357, distance: 99.2
click at [1153, 350] on input "text" at bounding box center [1140, 356] width 302 height 41
type input "******"
click at [1391, 346] on button "Apply" at bounding box center [1375, 356] width 151 height 41
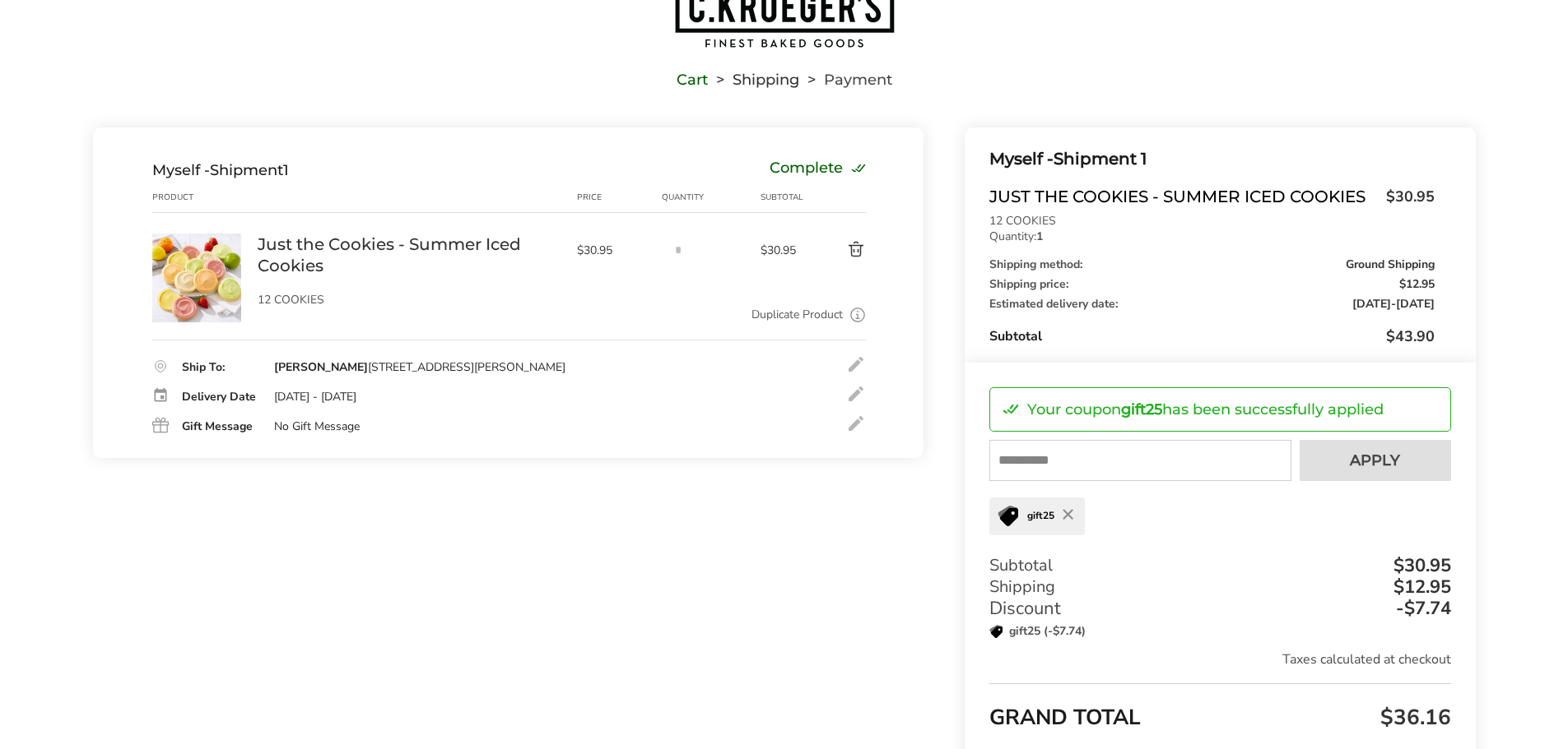
scroll to position [0, 0]
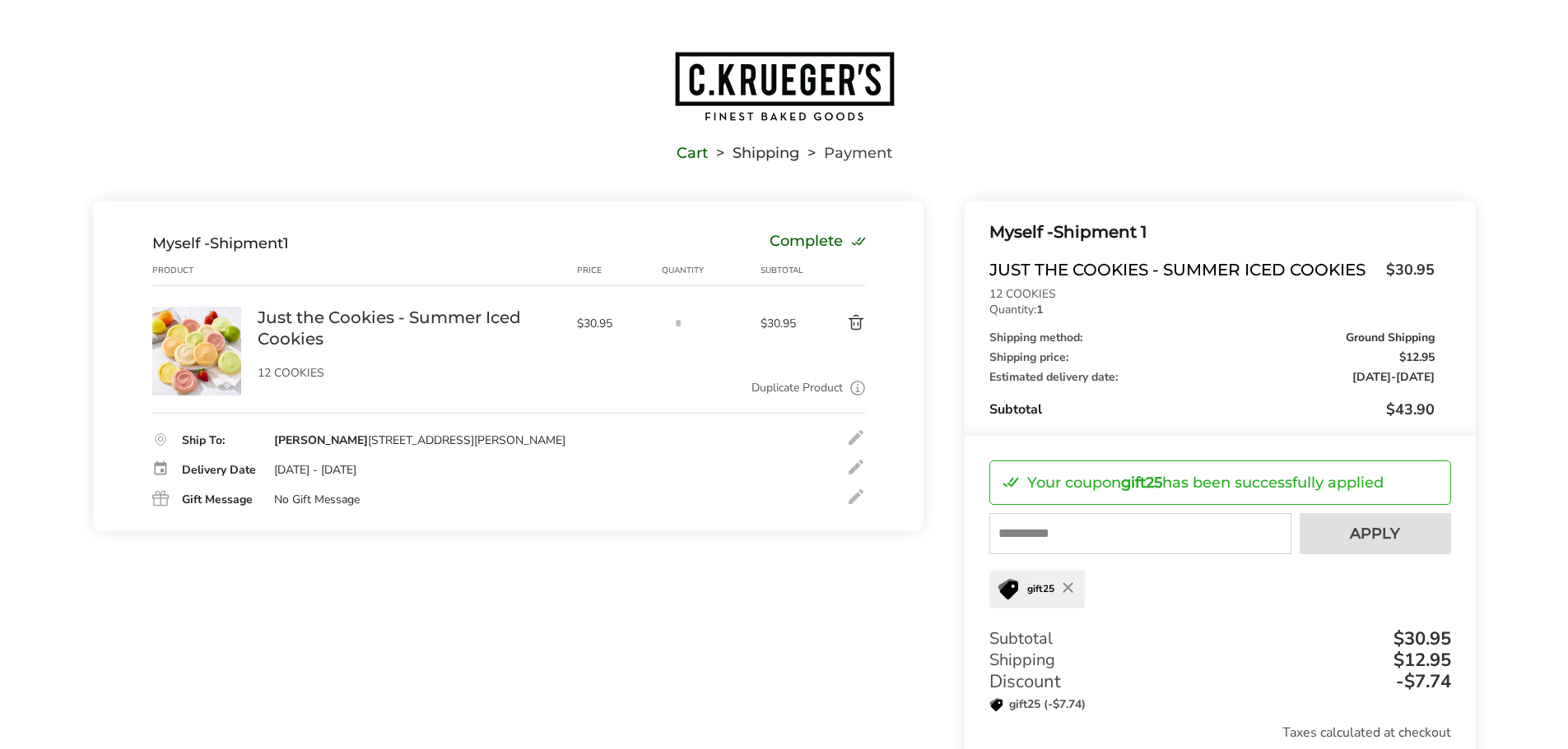
click at [844, 82] on img "Go to home page" at bounding box center [784, 86] width 222 height 72
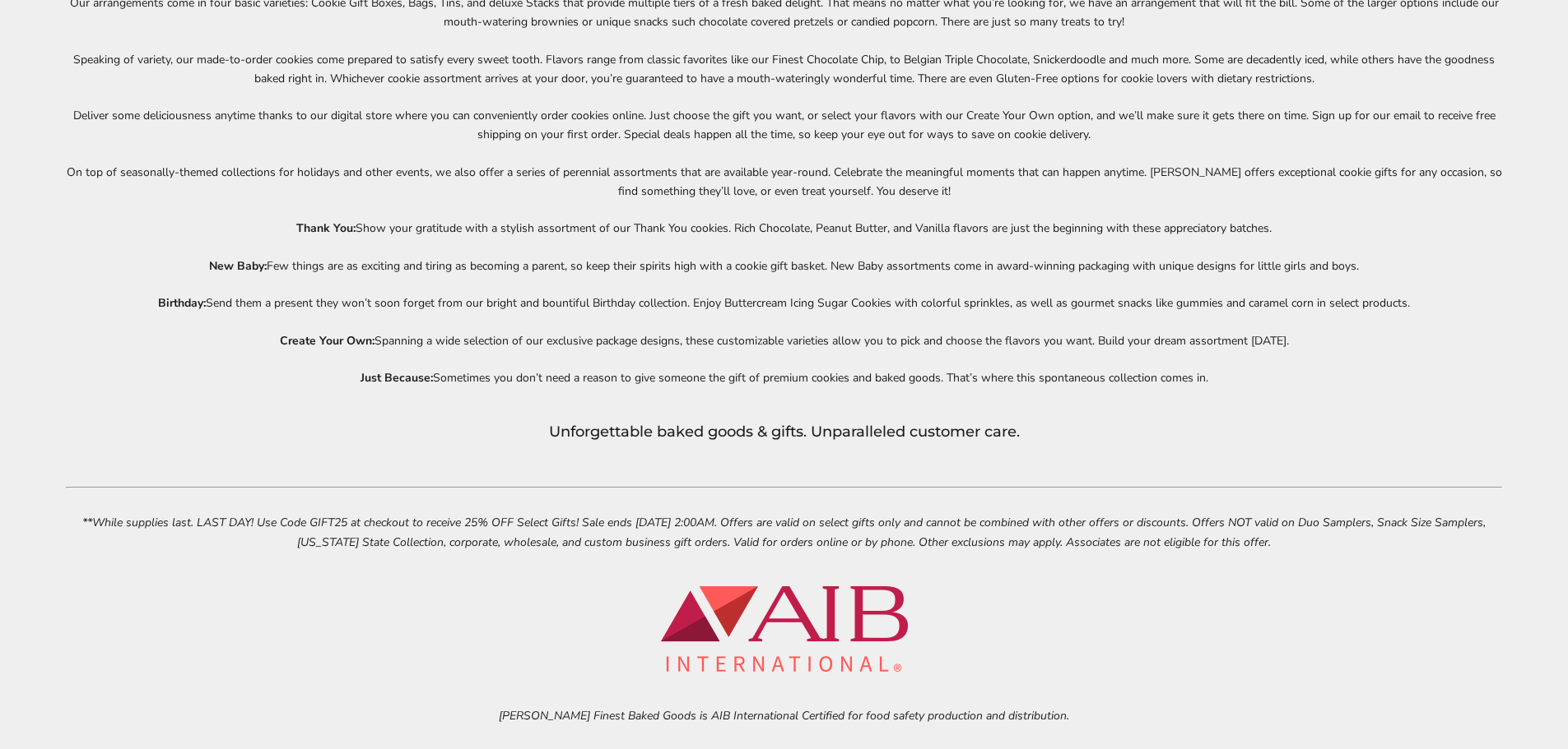
scroll to position [7682, 0]
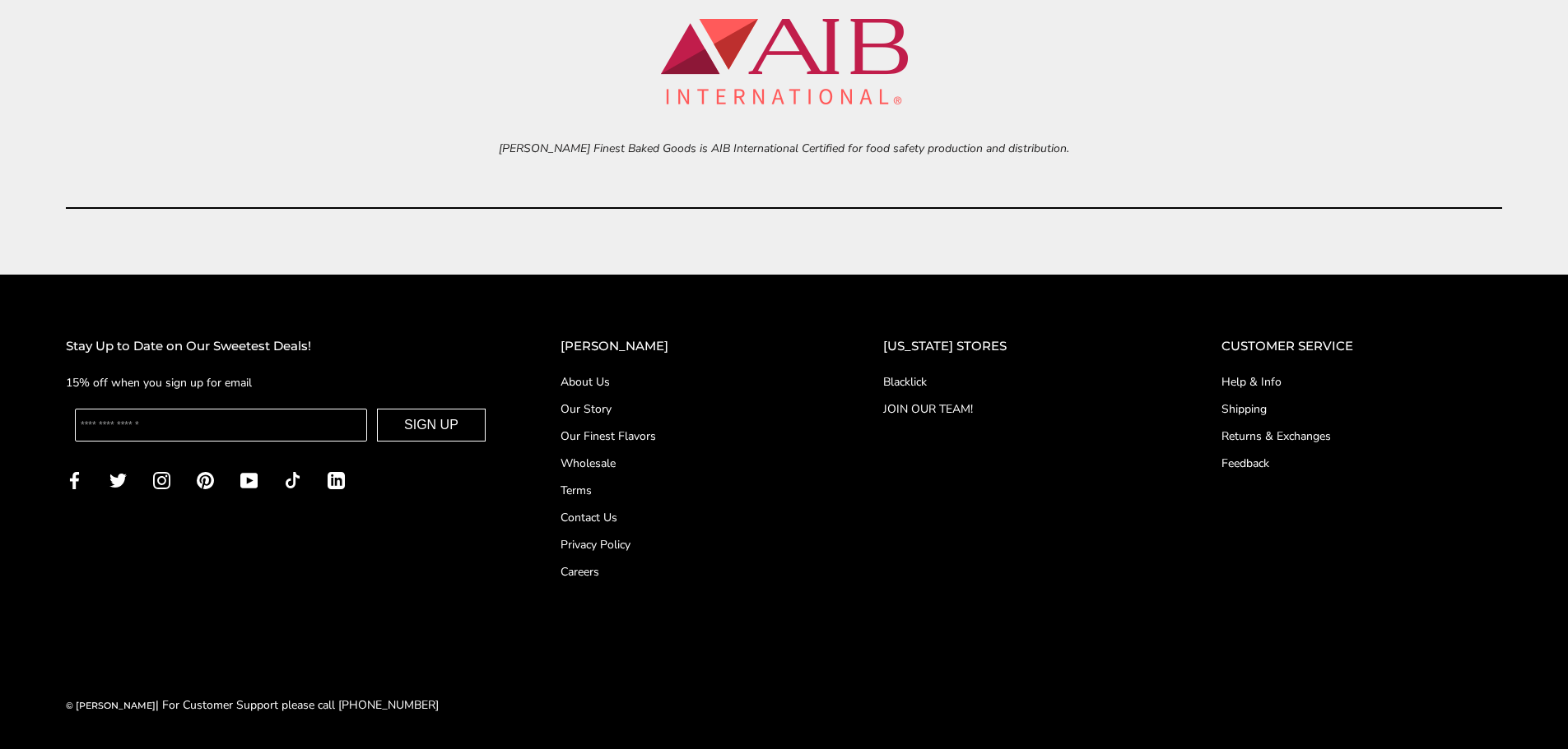
click at [934, 383] on link "Blacklick" at bounding box center [1019, 382] width 272 height 18
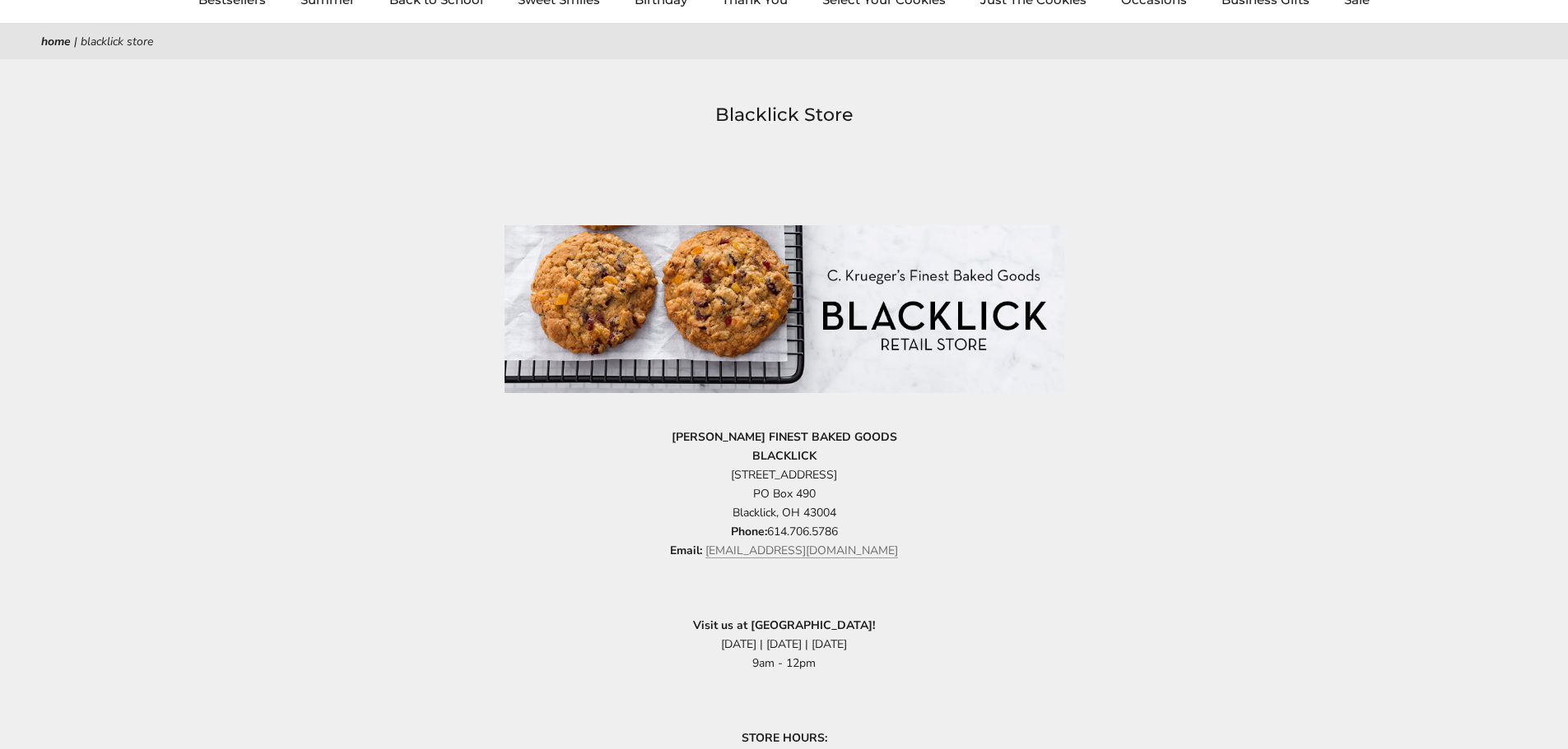
scroll to position [165, 0]
drag, startPoint x: 709, startPoint y: 473, endPoint x: 868, endPoint y: 475, distance: 159.0
click at [868, 475] on p "[PERSON_NAME] FINEST BAKED GOODS BLACKLICK [STREET_ADDRESS] Phone: [PHONE_NUMBE…" at bounding box center [784, 493] width 560 height 134
